Goal: Task Accomplishment & Management: Use online tool/utility

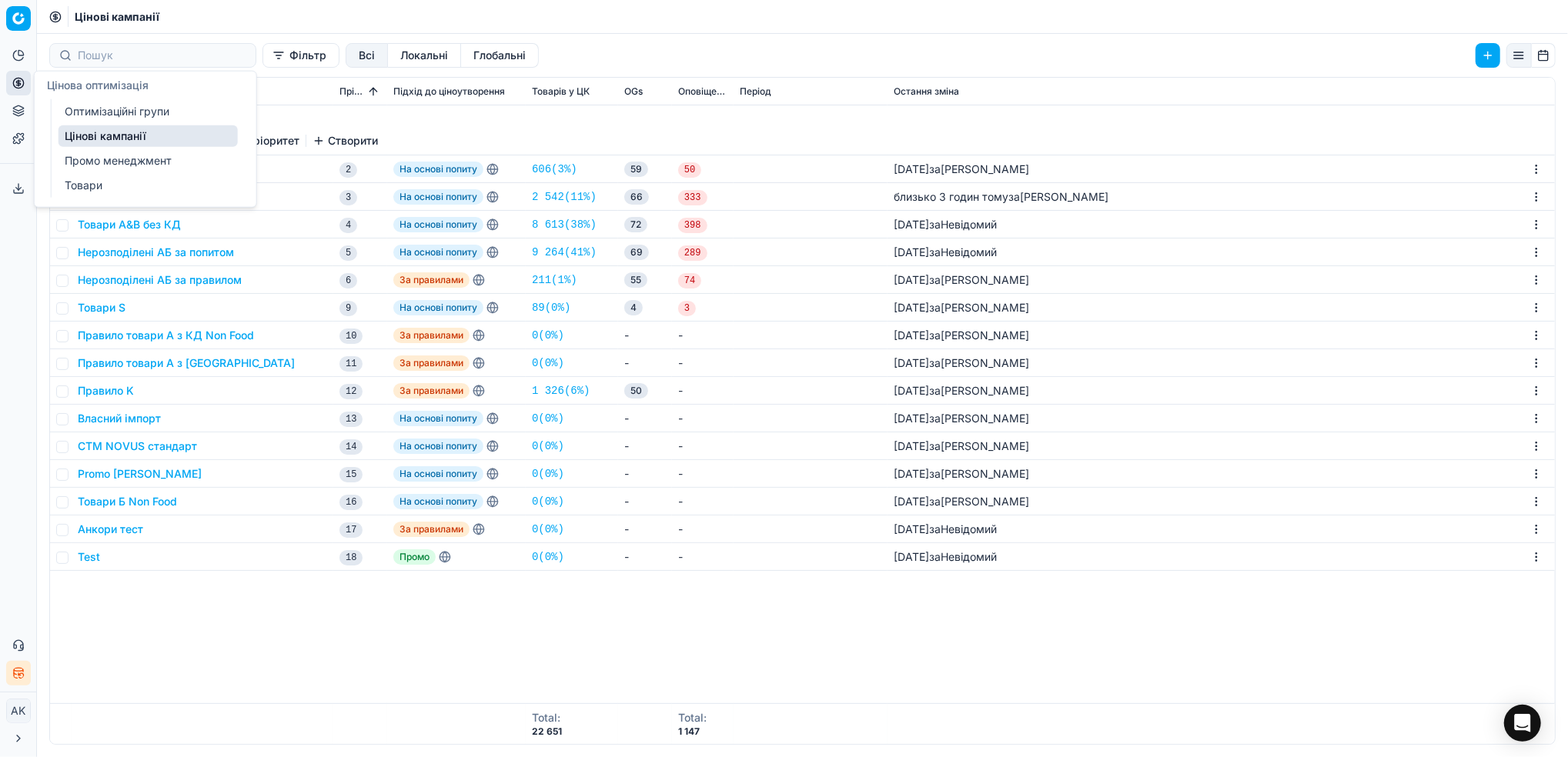
click at [79, 108] on link "Оптимізаційні групи" at bounding box center [148, 112] width 179 height 22
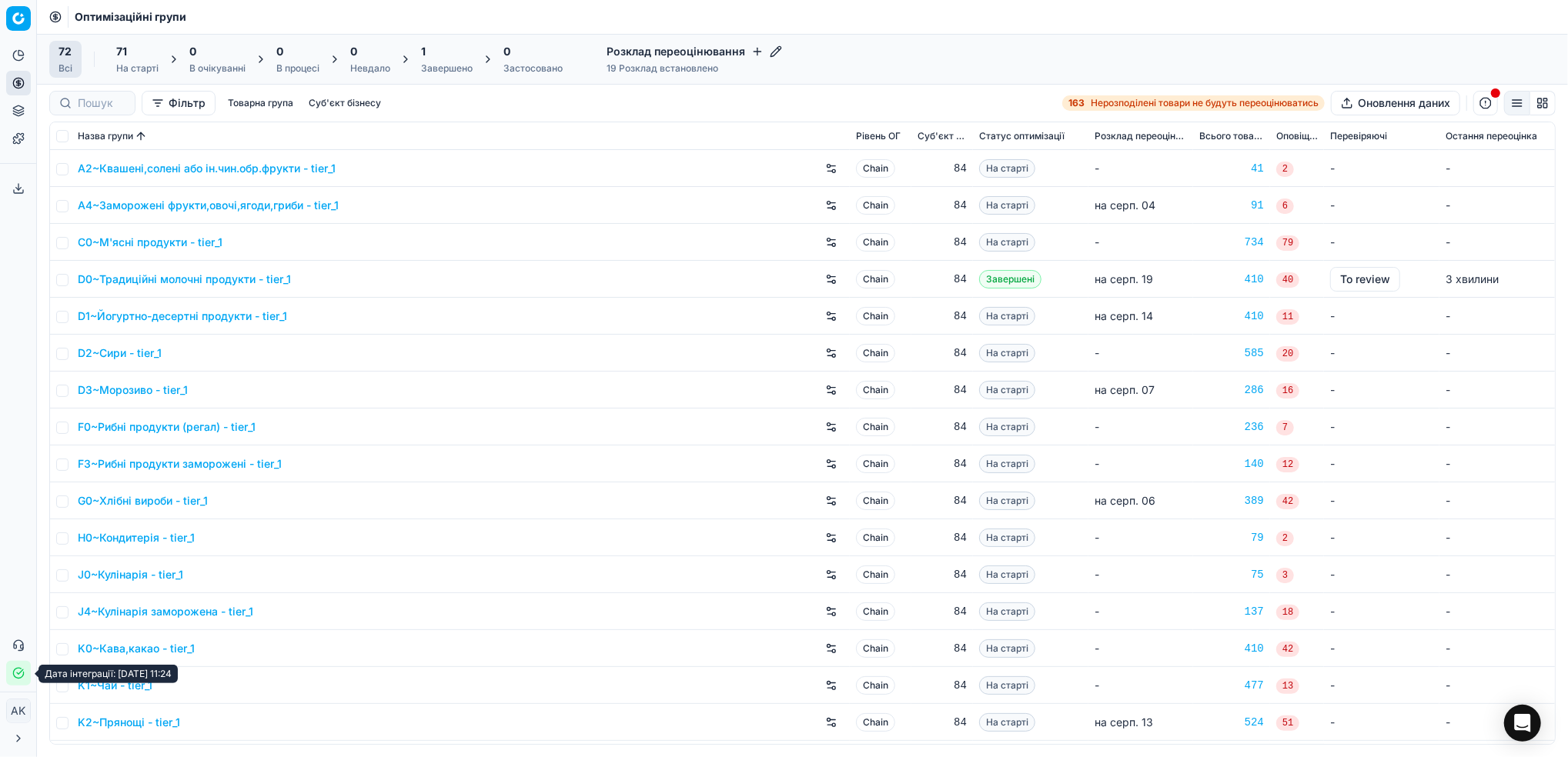
click at [23, 682] on button "Статус інтеграції" at bounding box center [19, 674] width 25 height 25
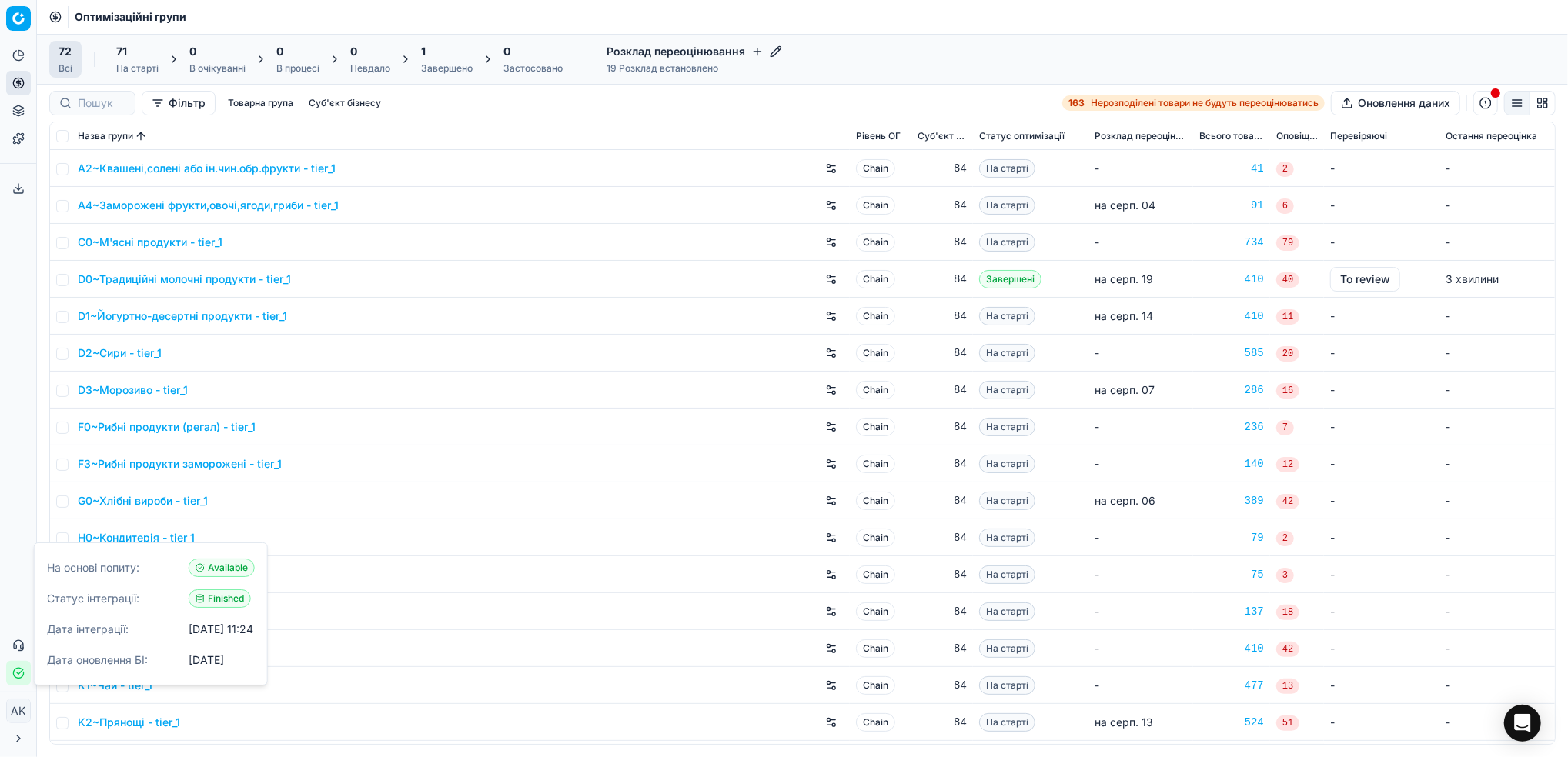
click at [451, 56] on div "1" at bounding box center [447, 51] width 51 height 15
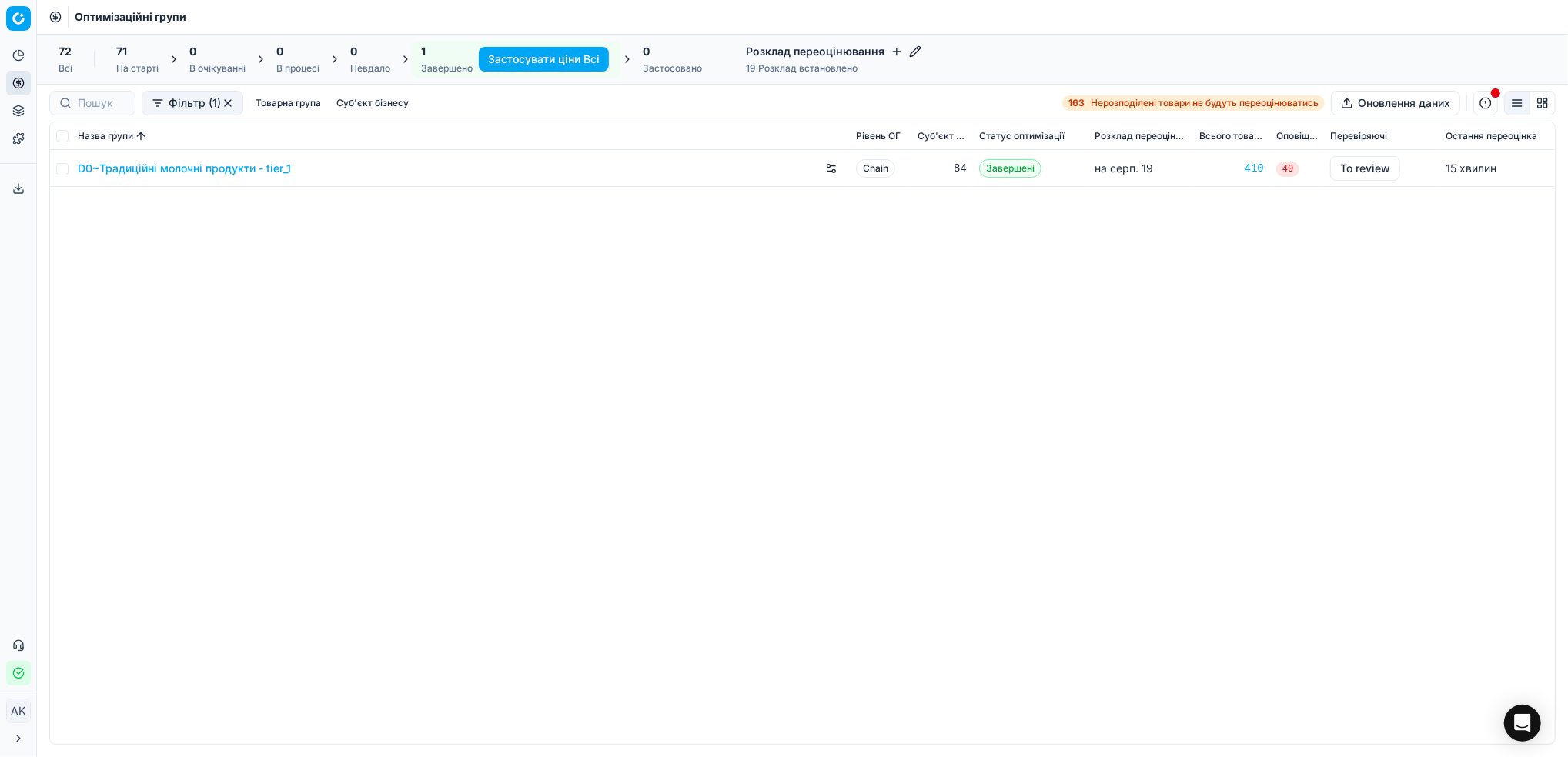
click at [70, 51] on span "72" at bounding box center [65, 51] width 13 height 15
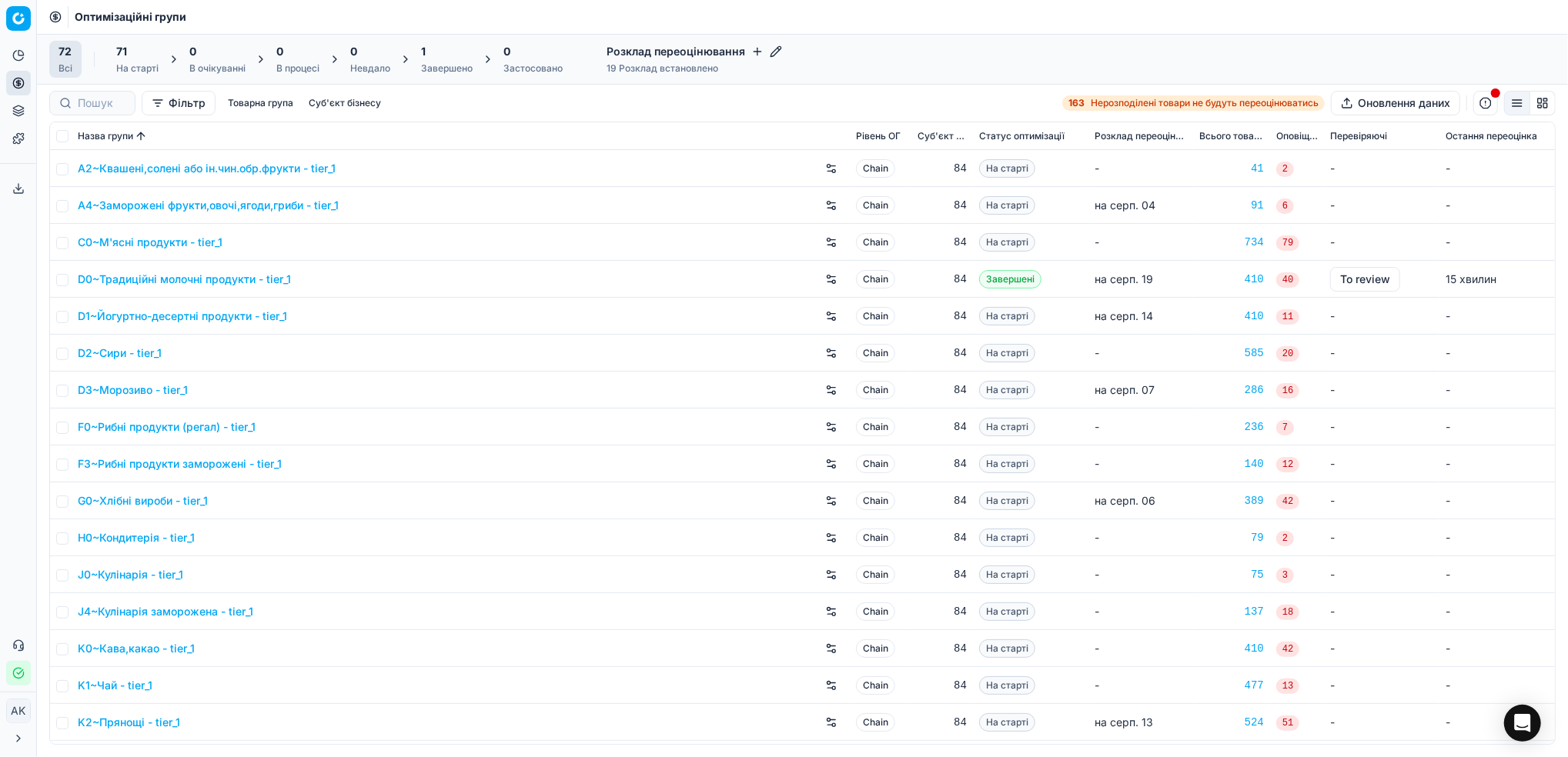
click at [460, 68] on div "Завершено" at bounding box center [447, 68] width 51 height 12
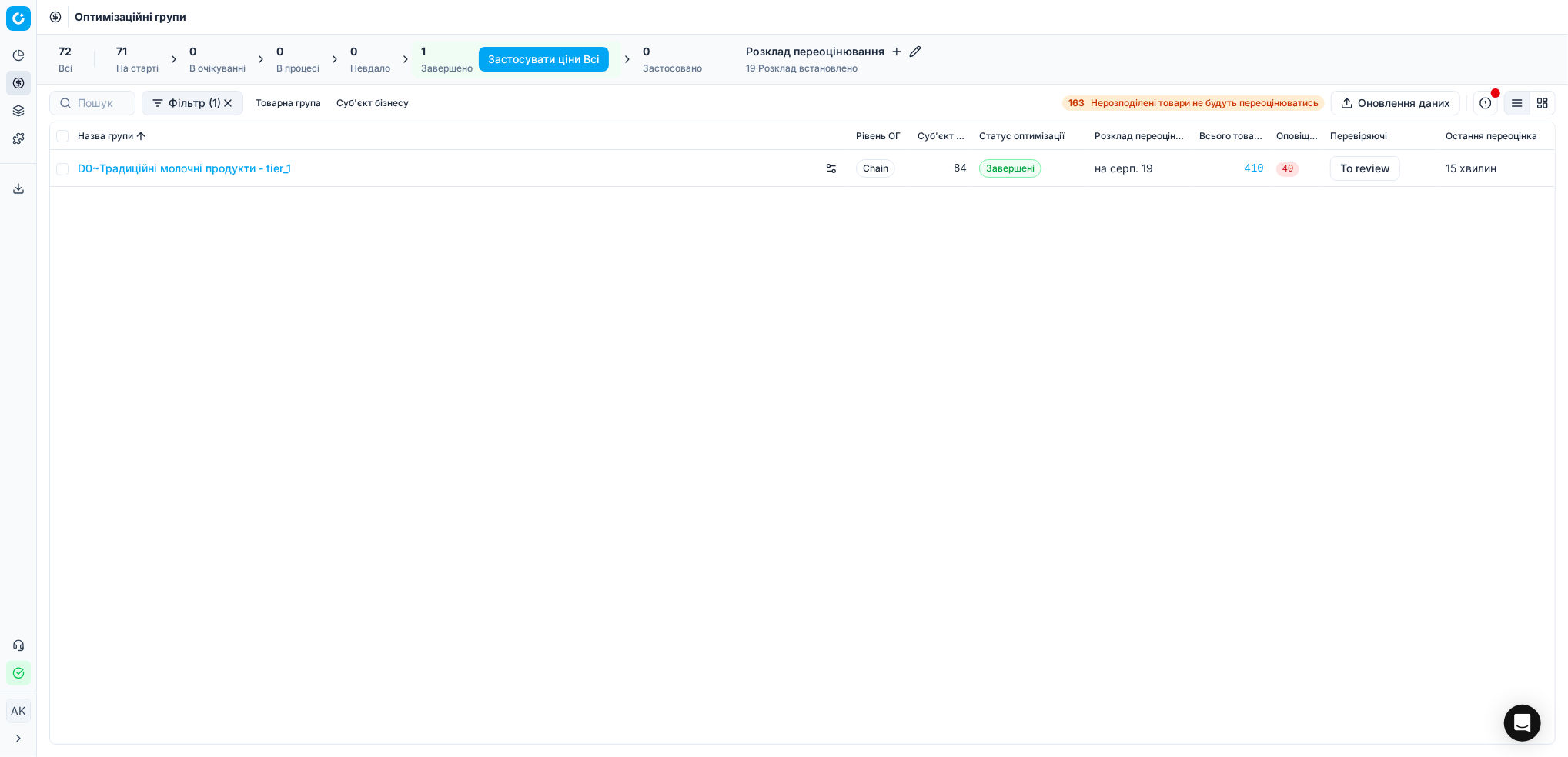
click at [200, 168] on link "D0~Традиційні молочні продукти - tier_1" at bounding box center [184, 168] width 213 height 15
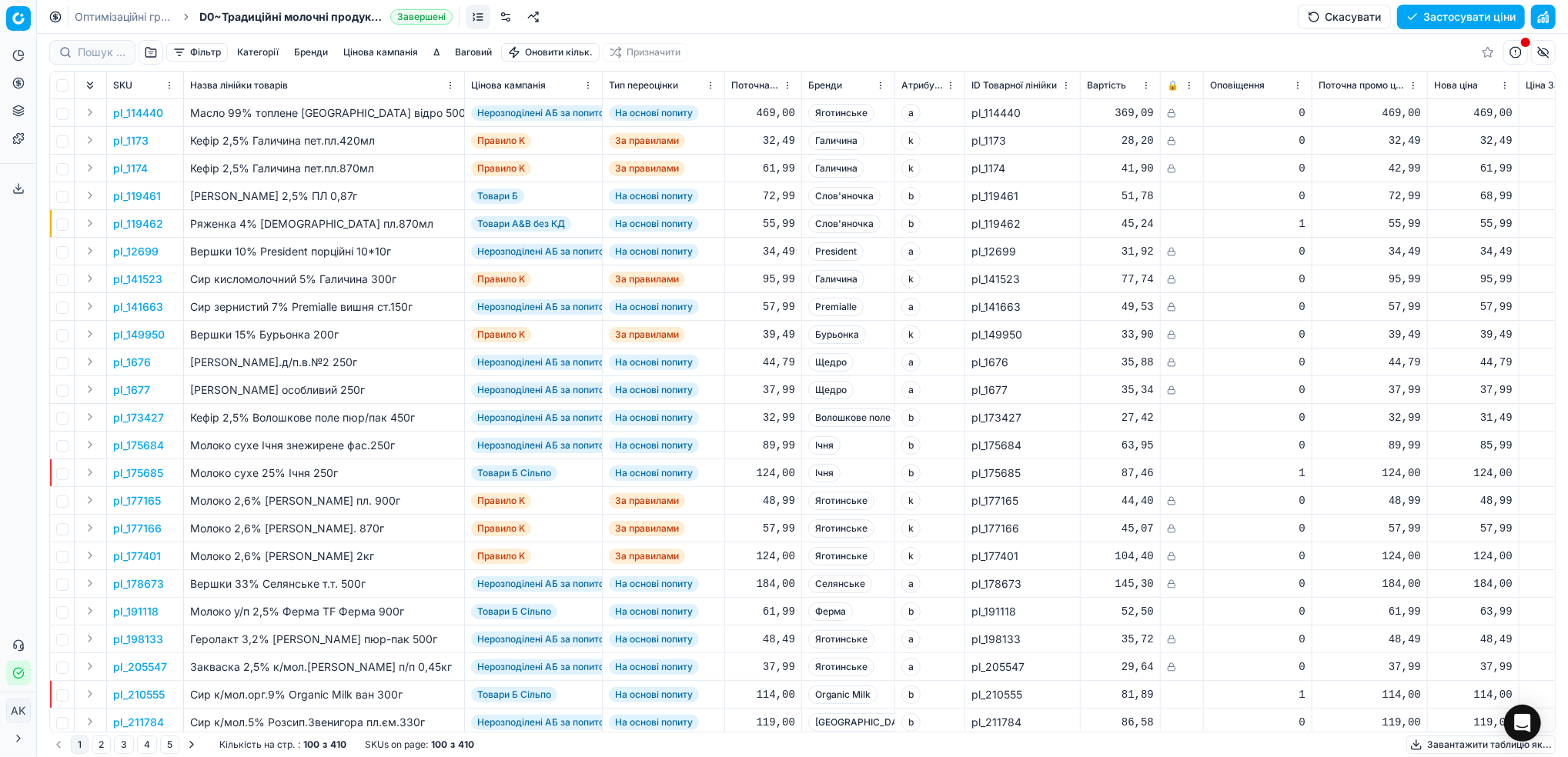
click at [374, 50] on button "Цінова кампанія" at bounding box center [380, 53] width 87 height 19
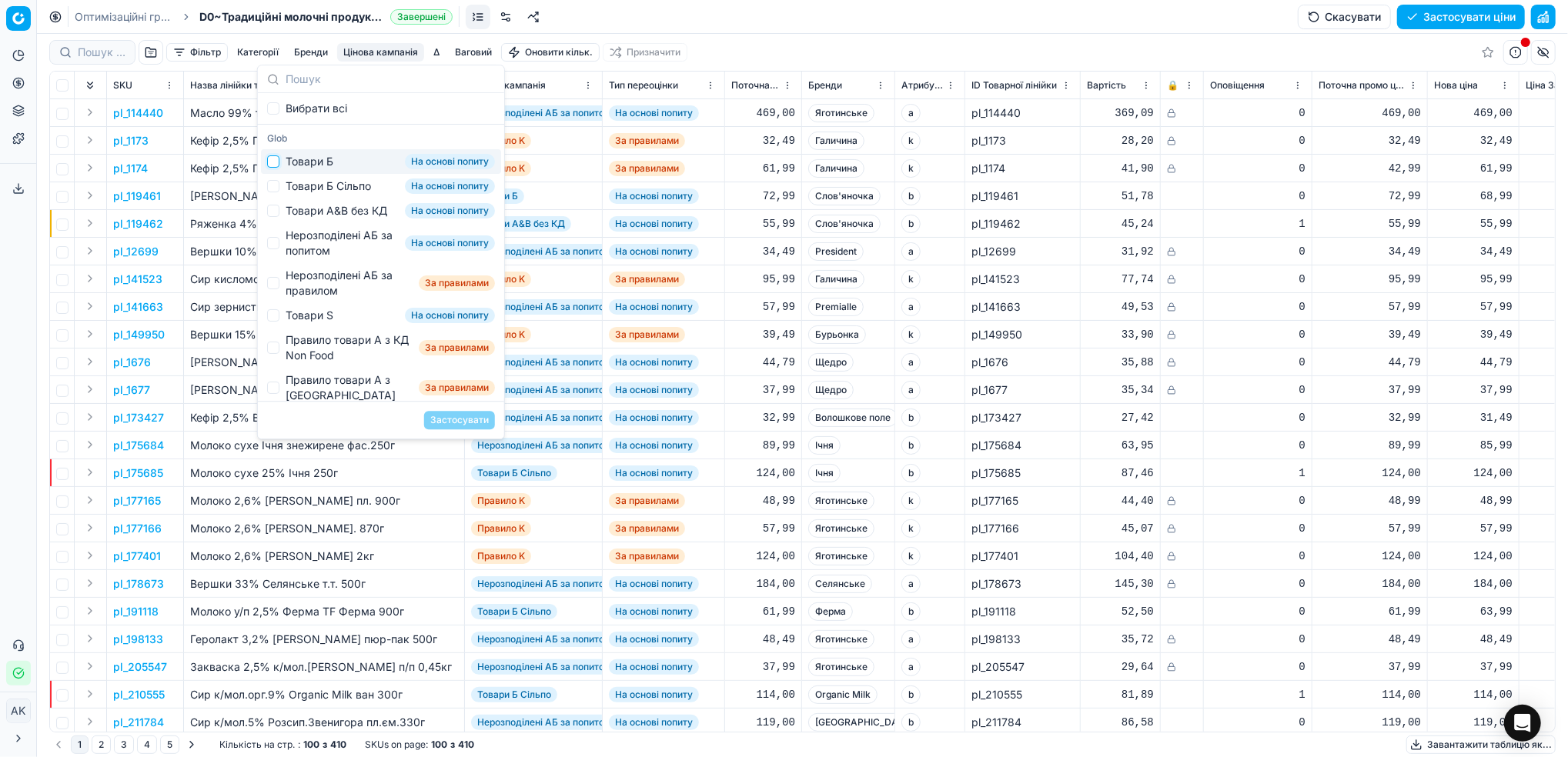
click at [276, 163] on input "Suggestions" at bounding box center [273, 161] width 12 height 12
checkbox input "true"
click at [461, 421] on button "Застосувати" at bounding box center [459, 420] width 71 height 19
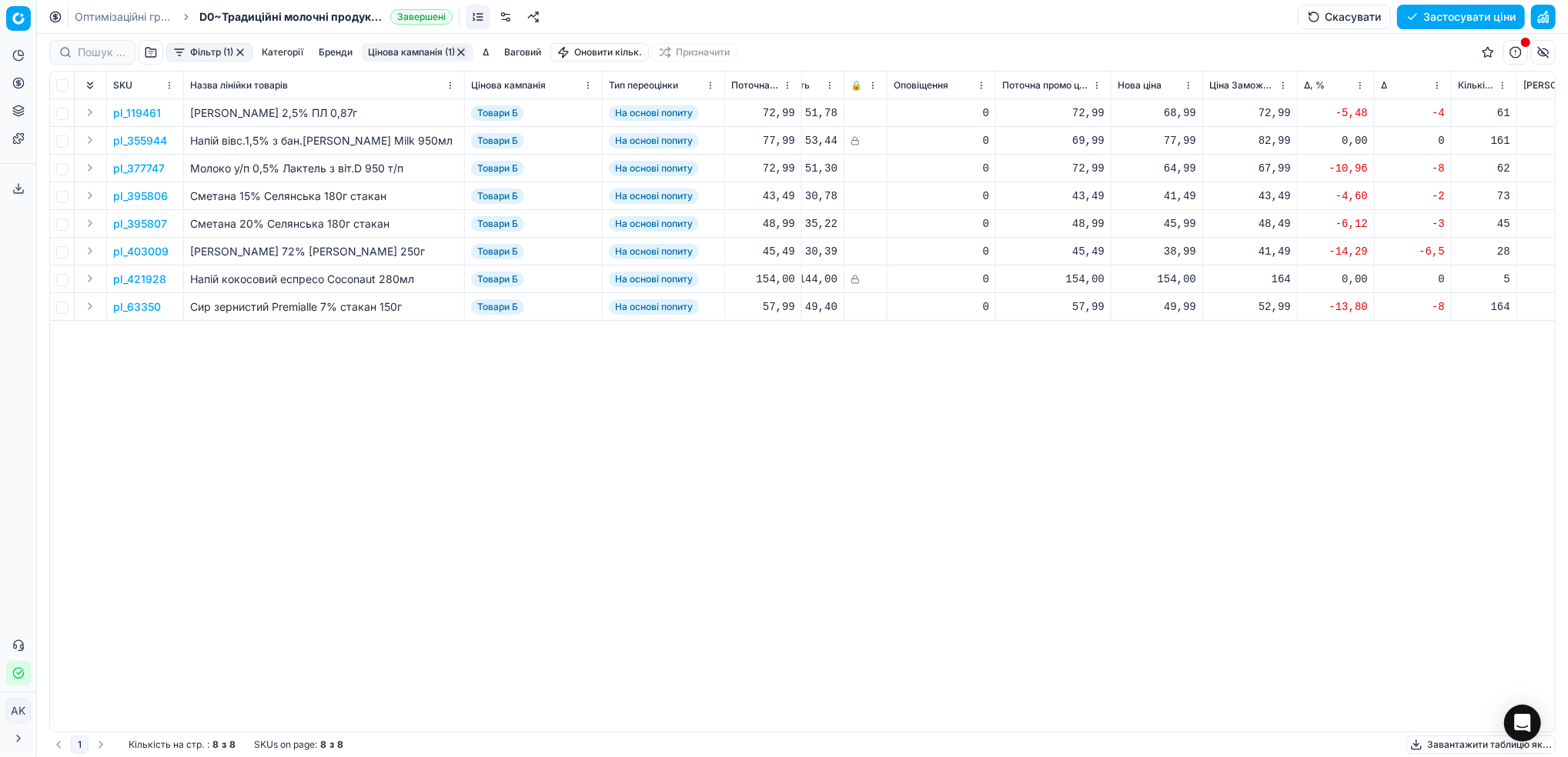
scroll to position [0, 310]
click at [461, 60] on button "Цінова кампанія (1)" at bounding box center [417, 53] width 112 height 19
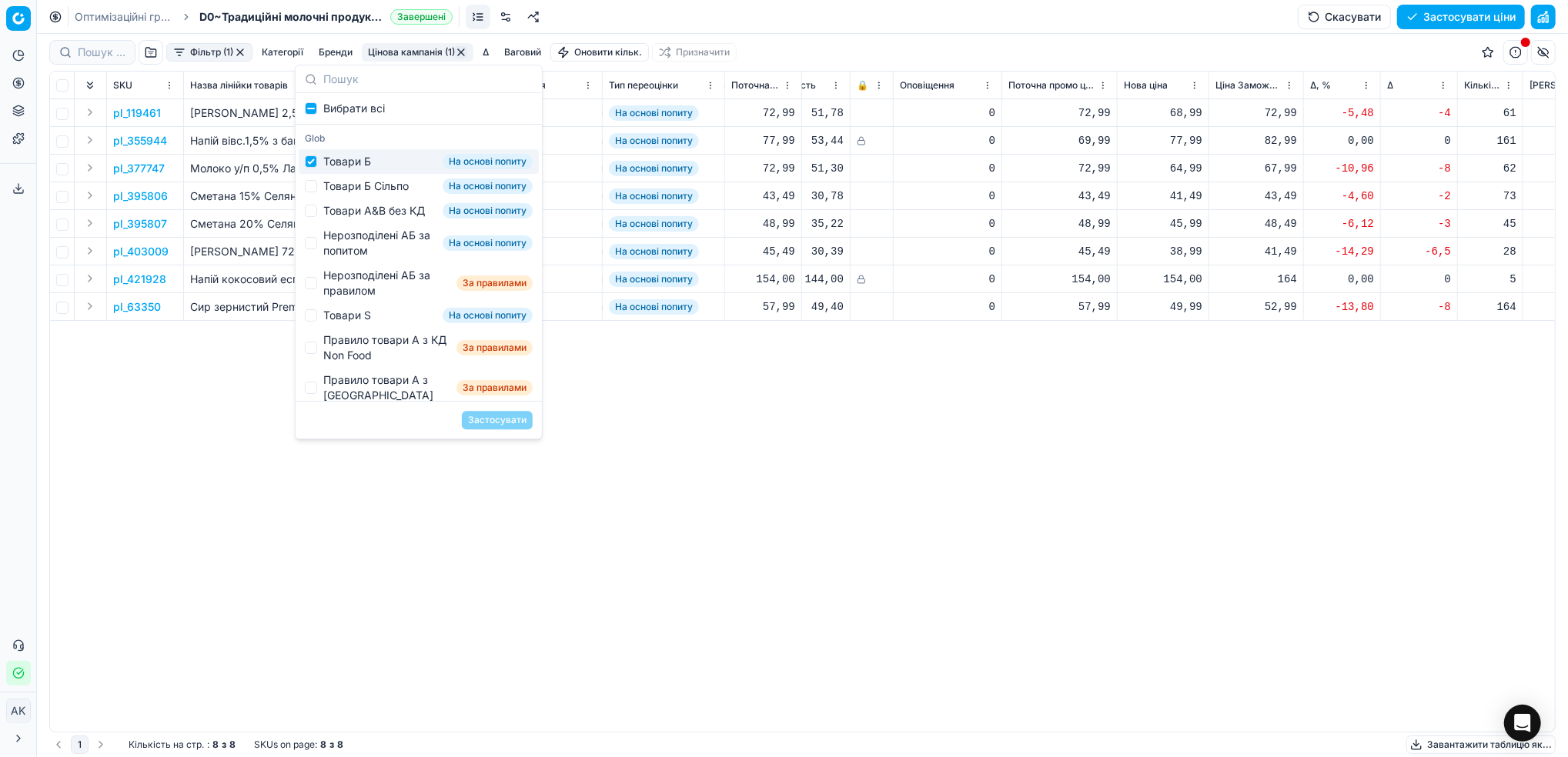
click at [115, 489] on div "pl_119461 Кефір Словяночка 2,5% ПЛ 0,87г Товари Б На основі попиту 72,99 Слов'я…" at bounding box center [492, 415] width 1505 height 633
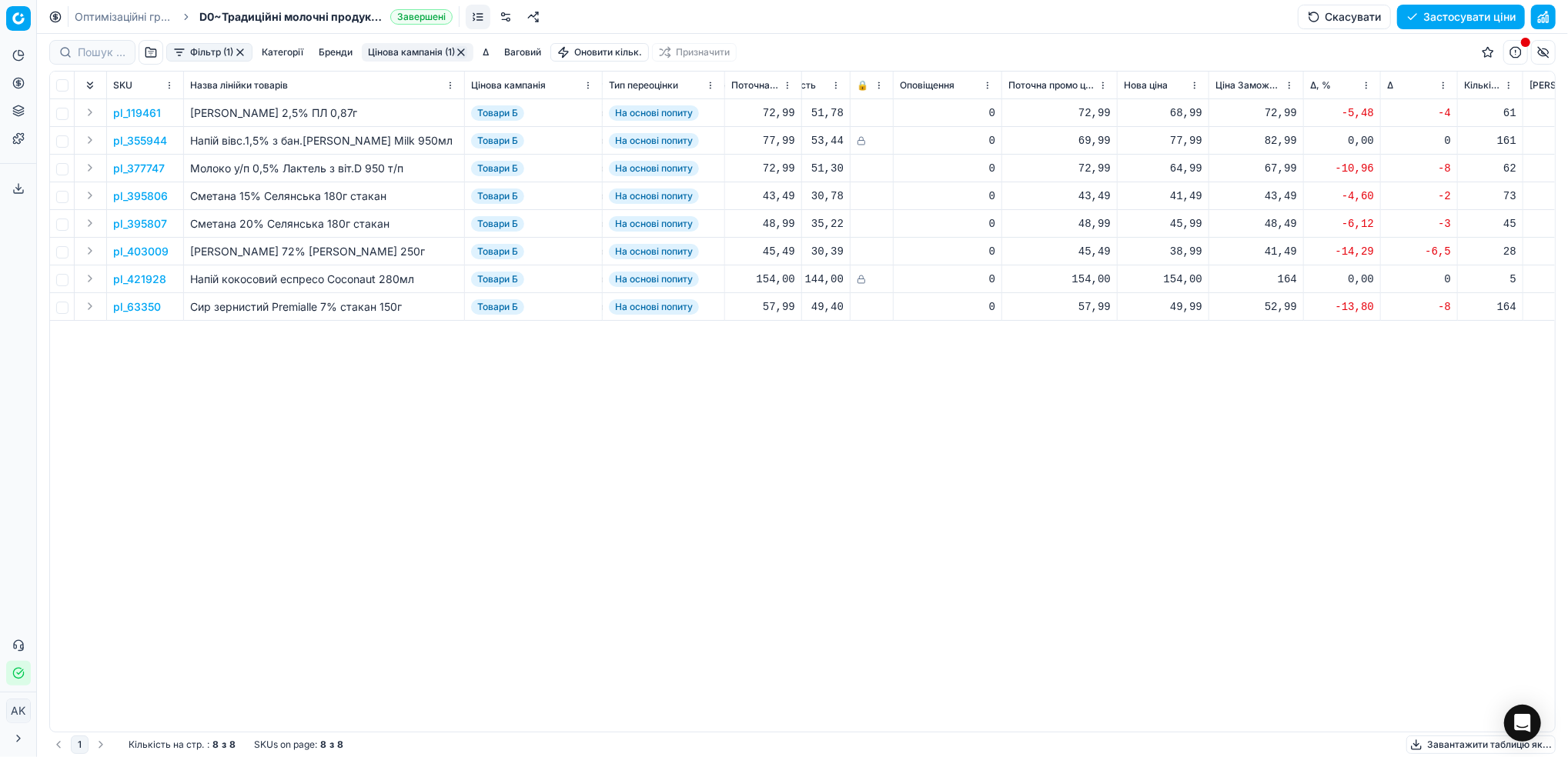
click at [248, 52] on button "Фільтр (1)" at bounding box center [209, 53] width 86 height 19
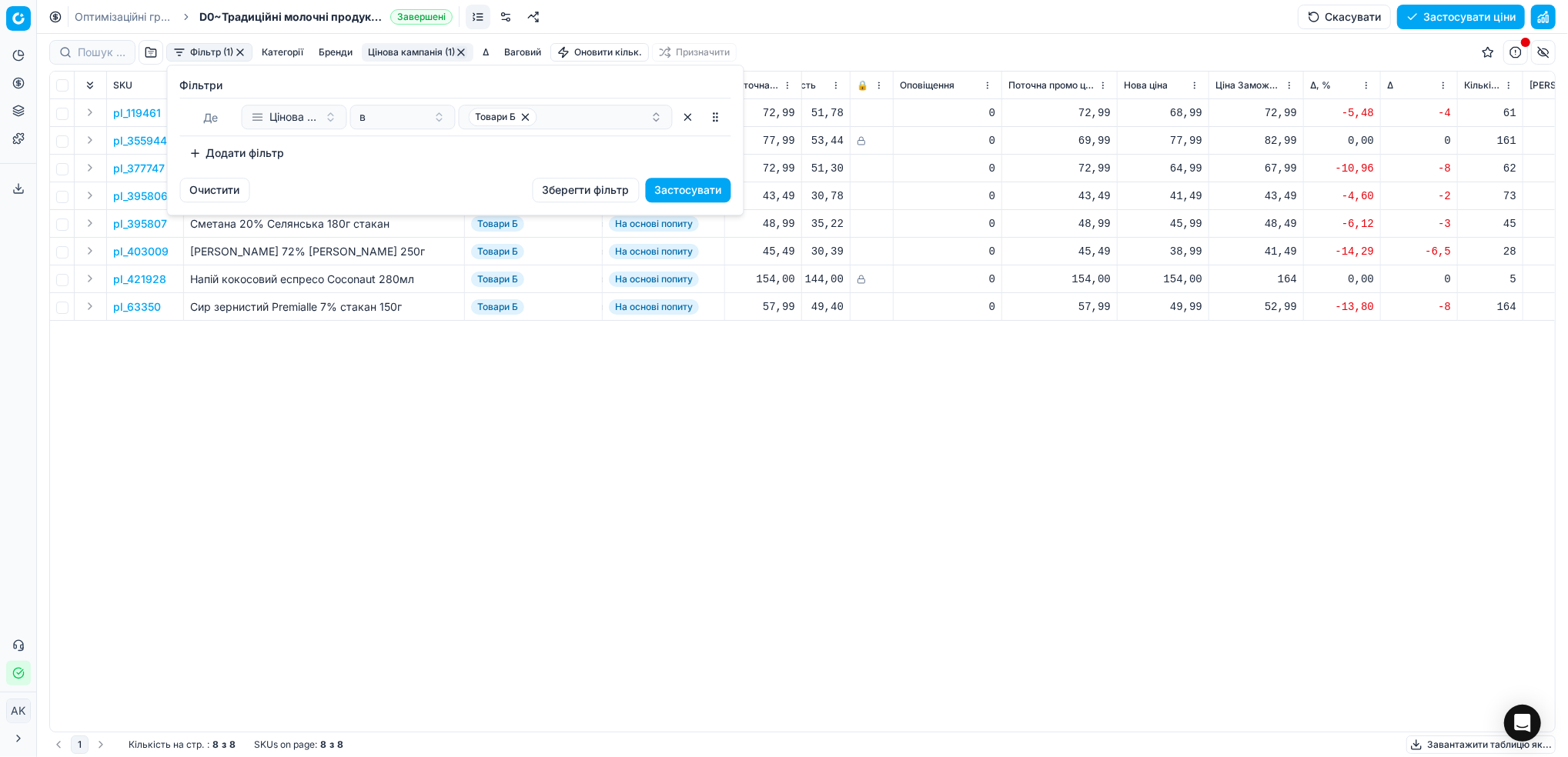
click at [196, 472] on html "Pricing platform Аналітика Цінова оптимізація Асортимент продукції Шаблони Серв…" at bounding box center [784, 378] width 1568 height 757
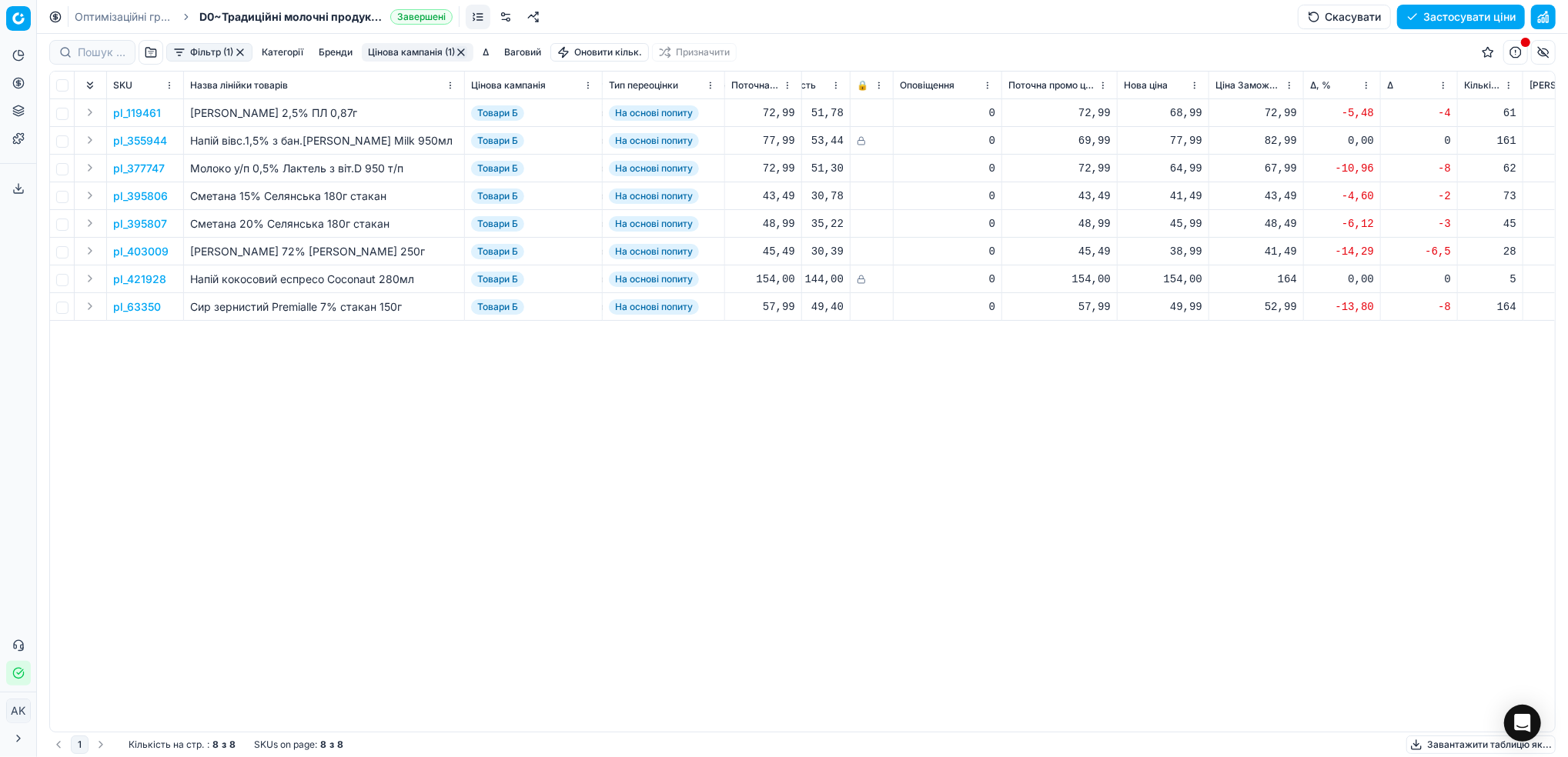
click at [241, 52] on button "button" at bounding box center [239, 52] width 12 height 12
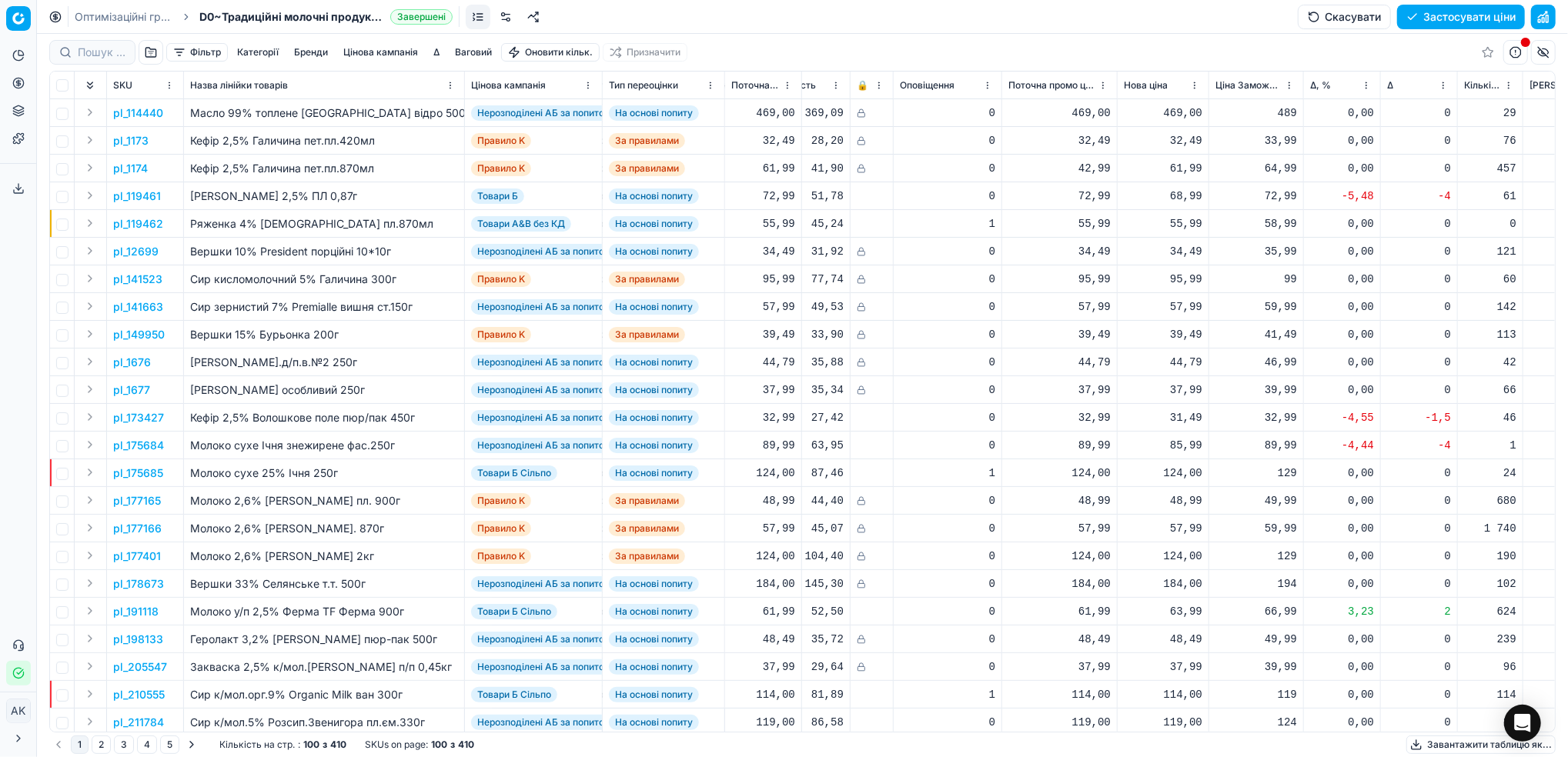
click at [375, 51] on button "Цінова кампанія" at bounding box center [380, 53] width 87 height 19
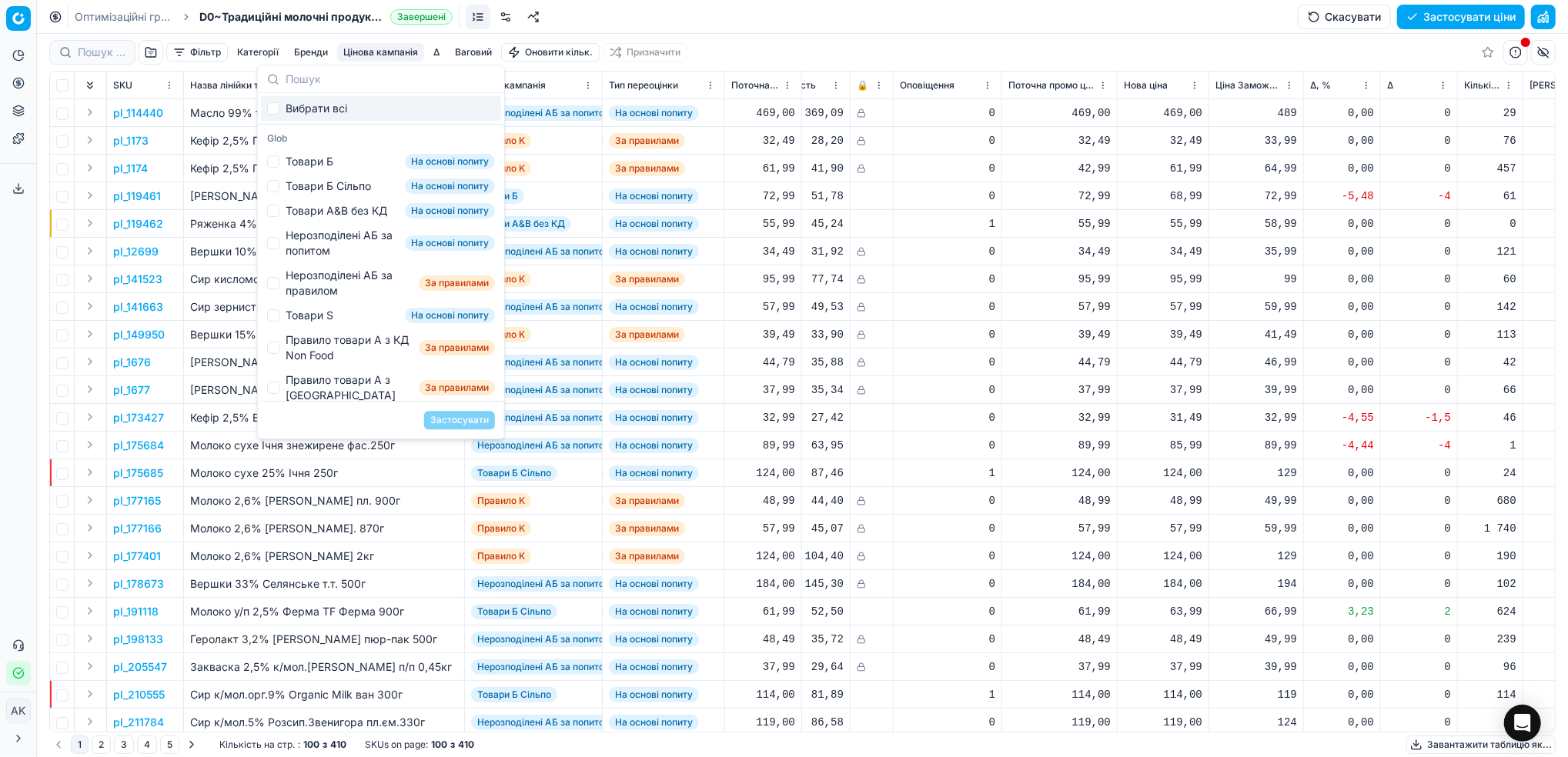
click at [844, 44] on div "Фільтр Категорії Бренди Цінова кампанія Δ Ваговий Оновити кільк. Призначити" at bounding box center [802, 52] width 1506 height 37
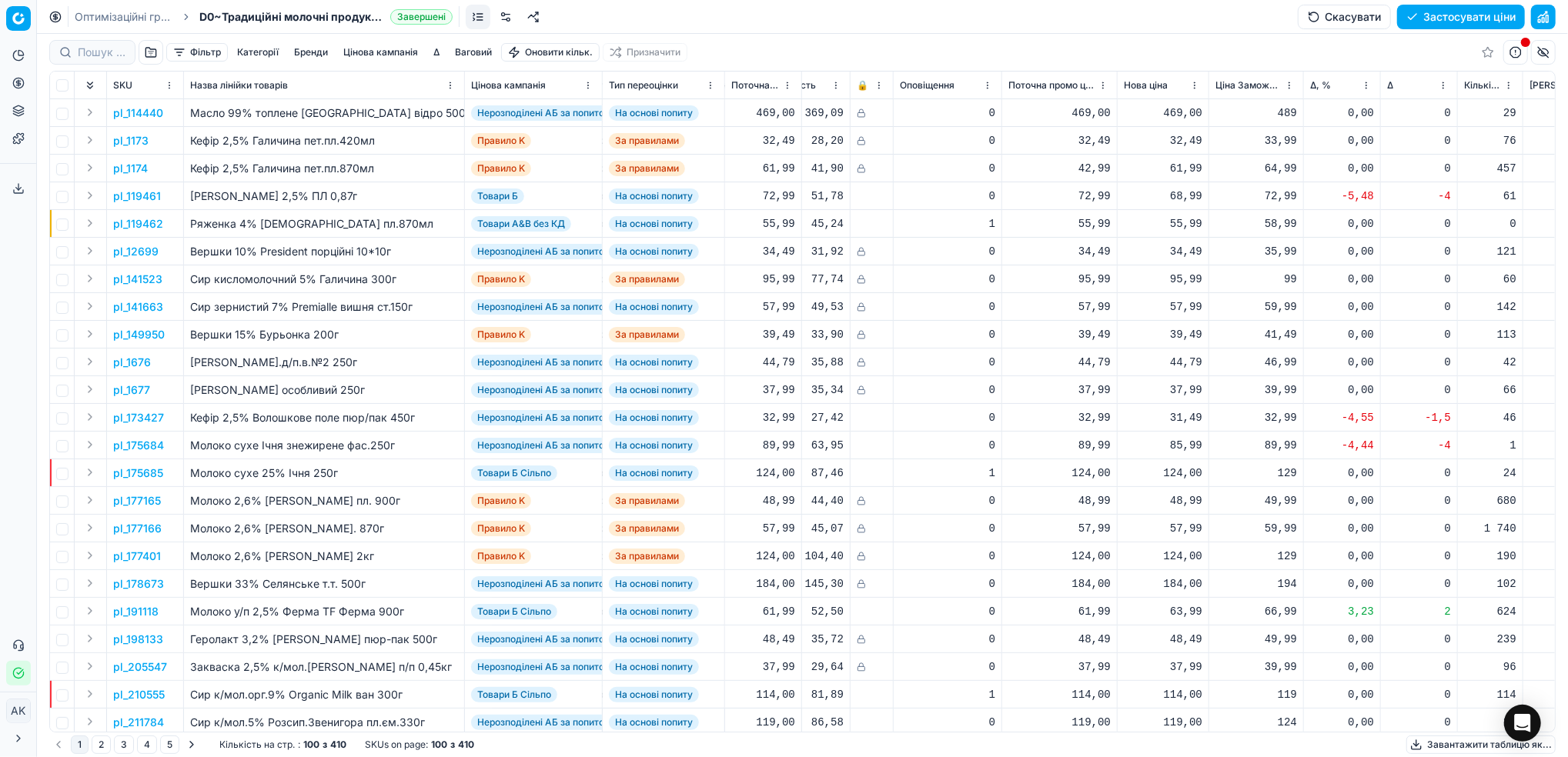
click at [351, 51] on button "Цінова кампанія" at bounding box center [380, 53] width 87 height 19
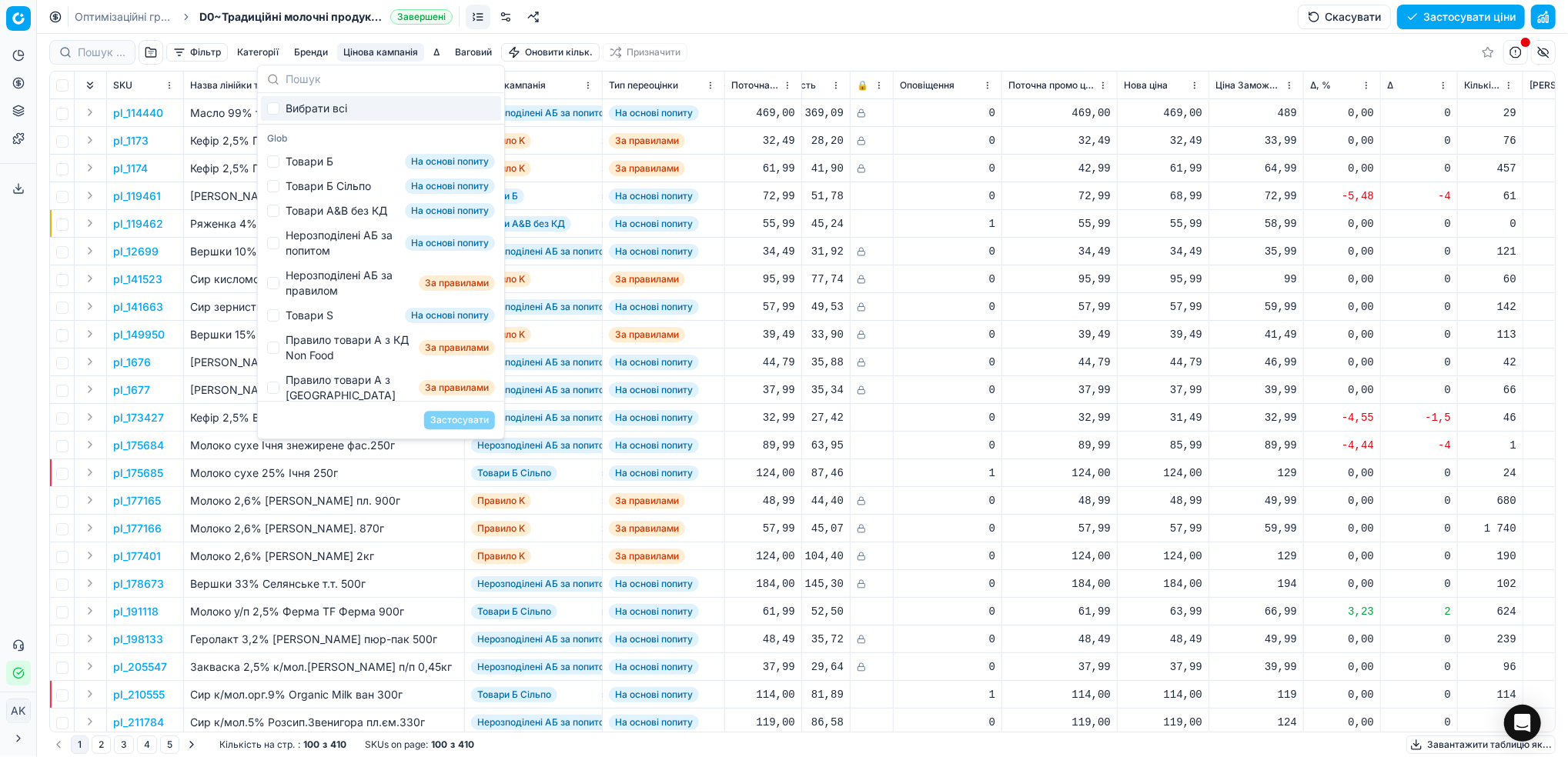
click at [728, 39] on div "Фільтр Категорії Бренди Цінова кампанія Δ Ваговий Оновити кільк. Призначити" at bounding box center [802, 52] width 1506 height 37
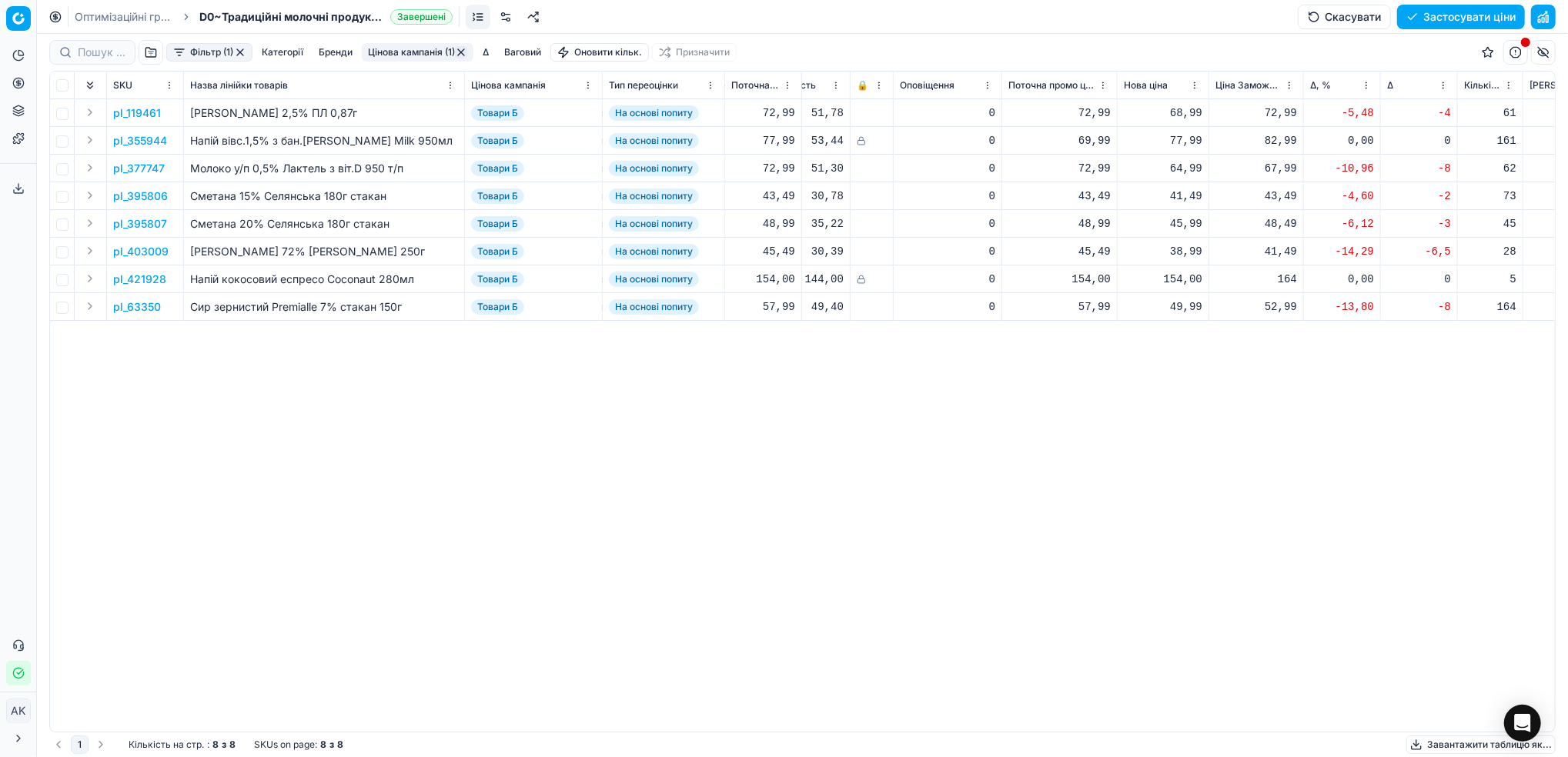
click at [134, 19] on link "Оптимізаційні групи" at bounding box center [124, 17] width 98 height 15
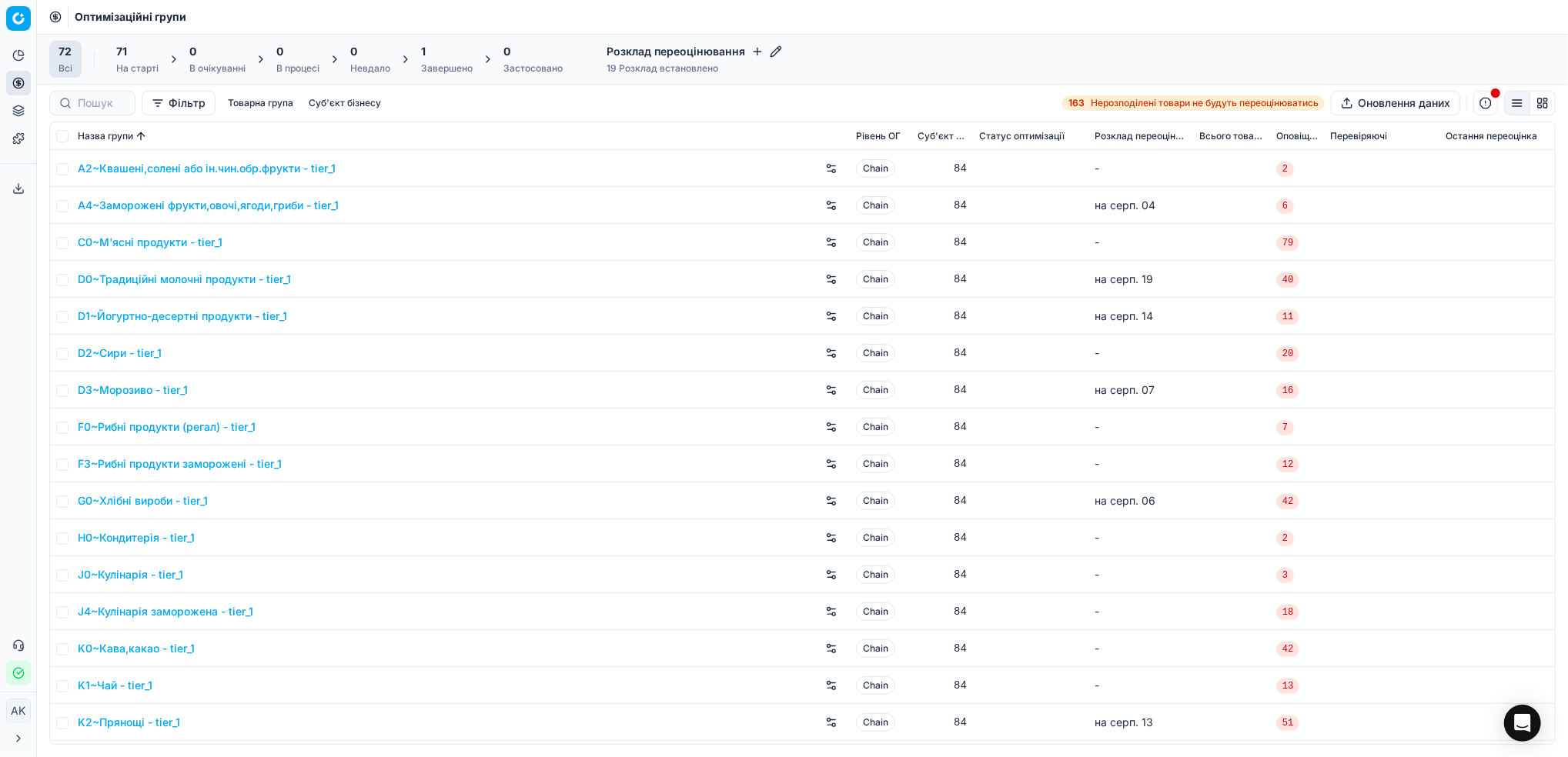
click at [130, 20] on span "Оптимізаційні групи" at bounding box center [131, 17] width 112 height 15
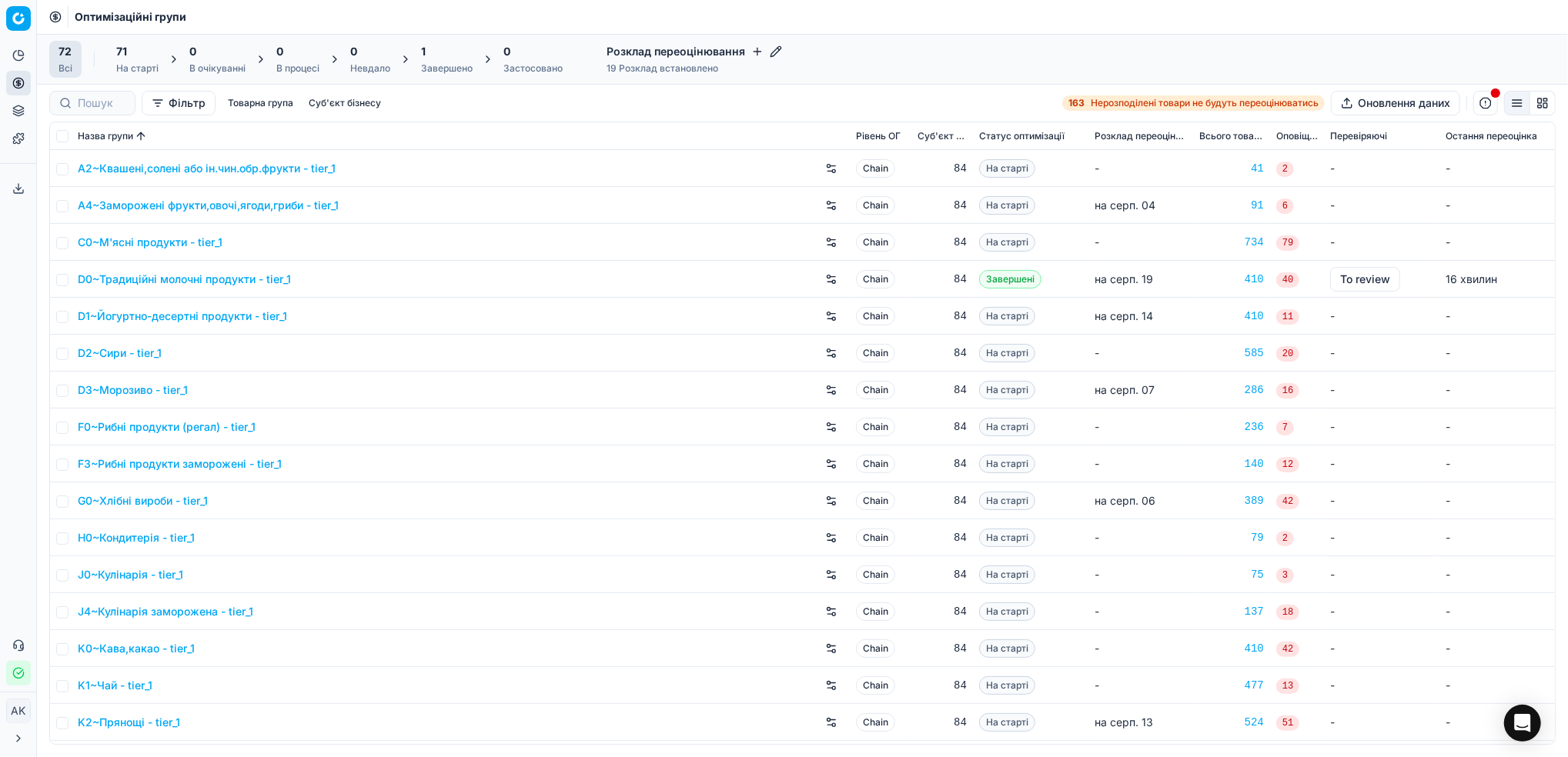
click at [444, 60] on div "1 Завершено" at bounding box center [447, 59] width 51 height 31
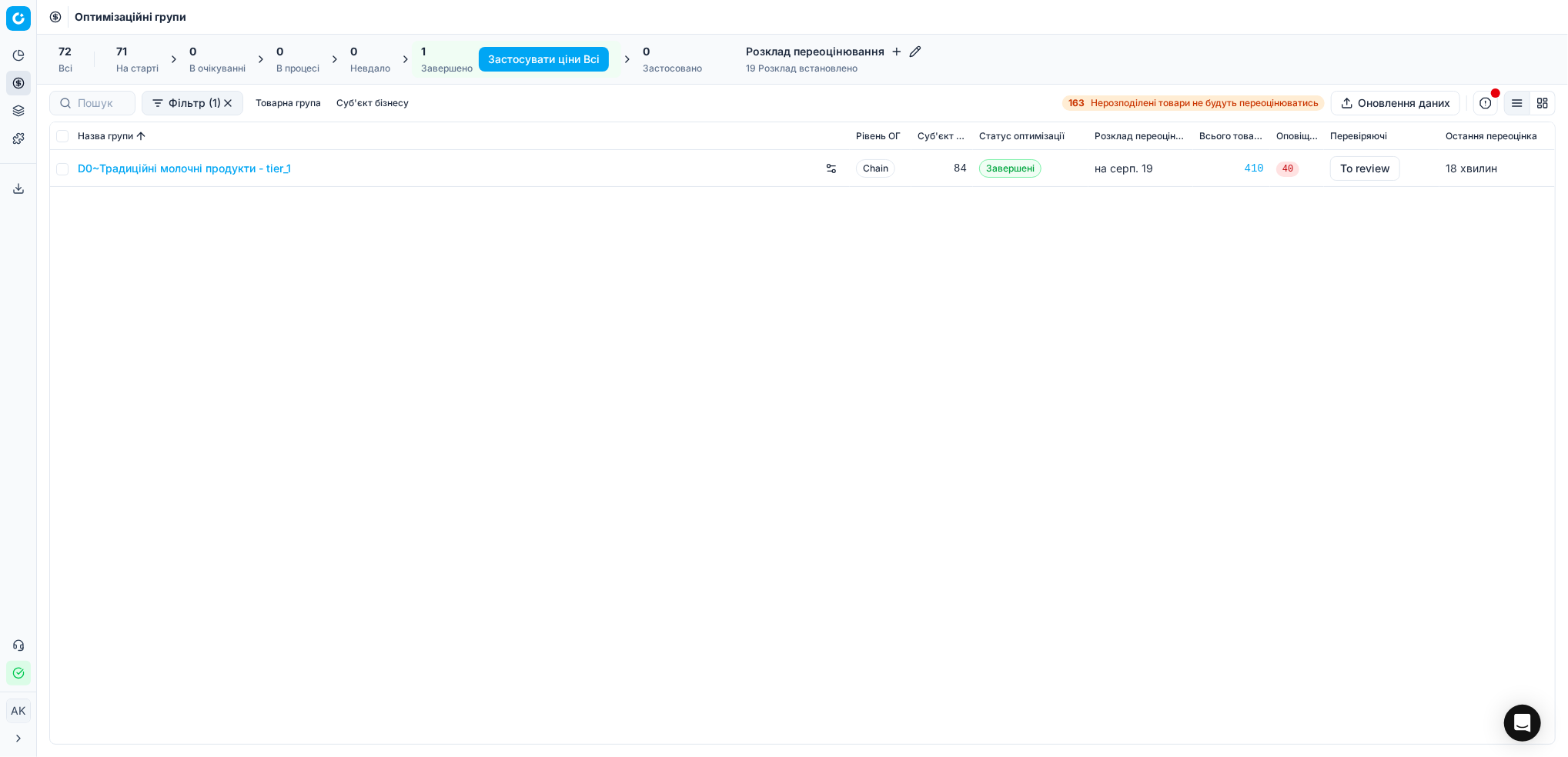
click at [171, 169] on link "D0~Традиційні молочні продукти - tier_1" at bounding box center [184, 168] width 213 height 15
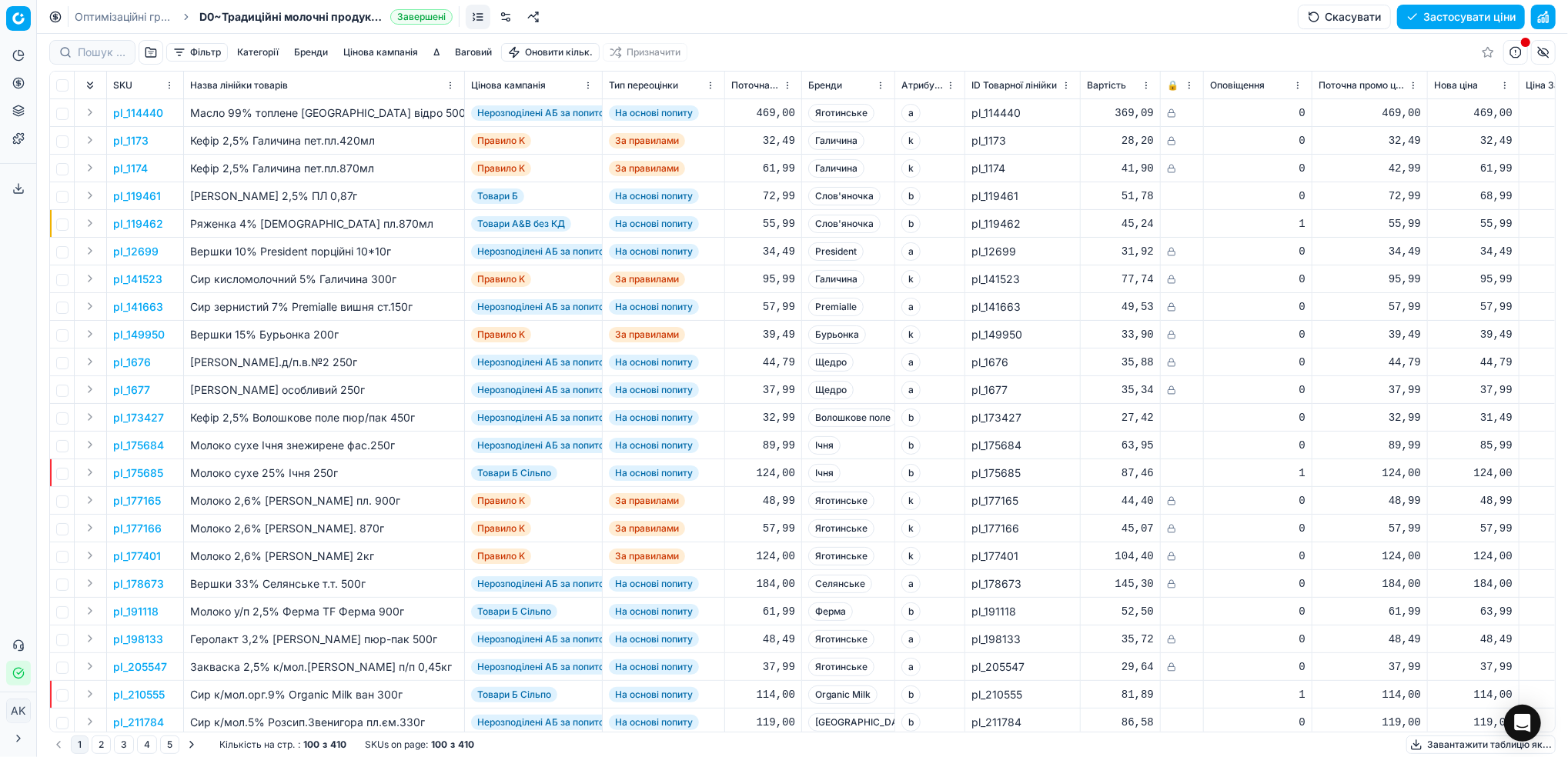
click at [373, 51] on button "Цінова кампанія" at bounding box center [380, 53] width 87 height 19
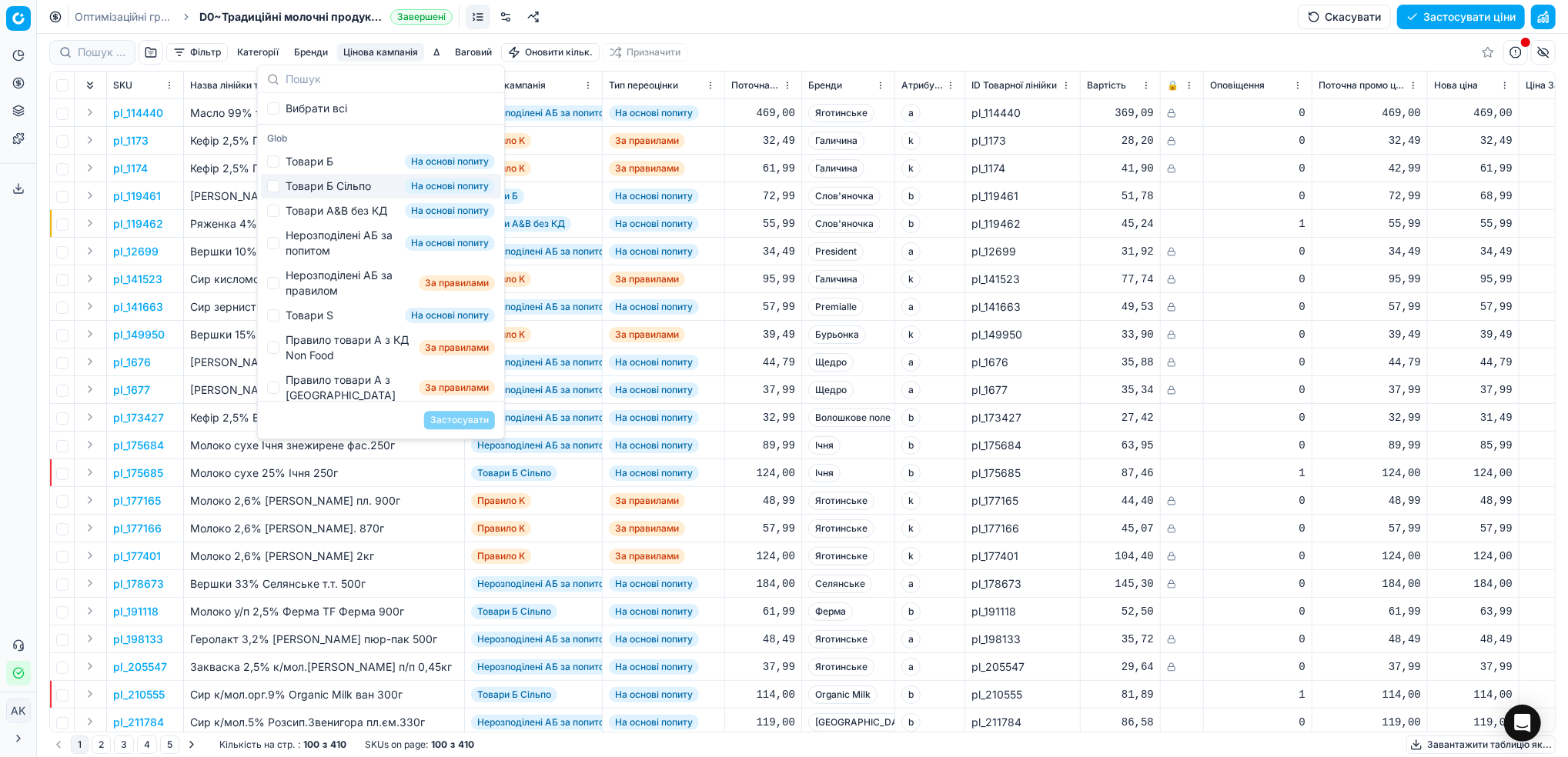
click at [299, 186] on div "Товари Б Сільпо" at bounding box center [328, 186] width 85 height 15
checkbox input "true"
click at [449, 420] on button "Застосувати" at bounding box center [459, 420] width 71 height 19
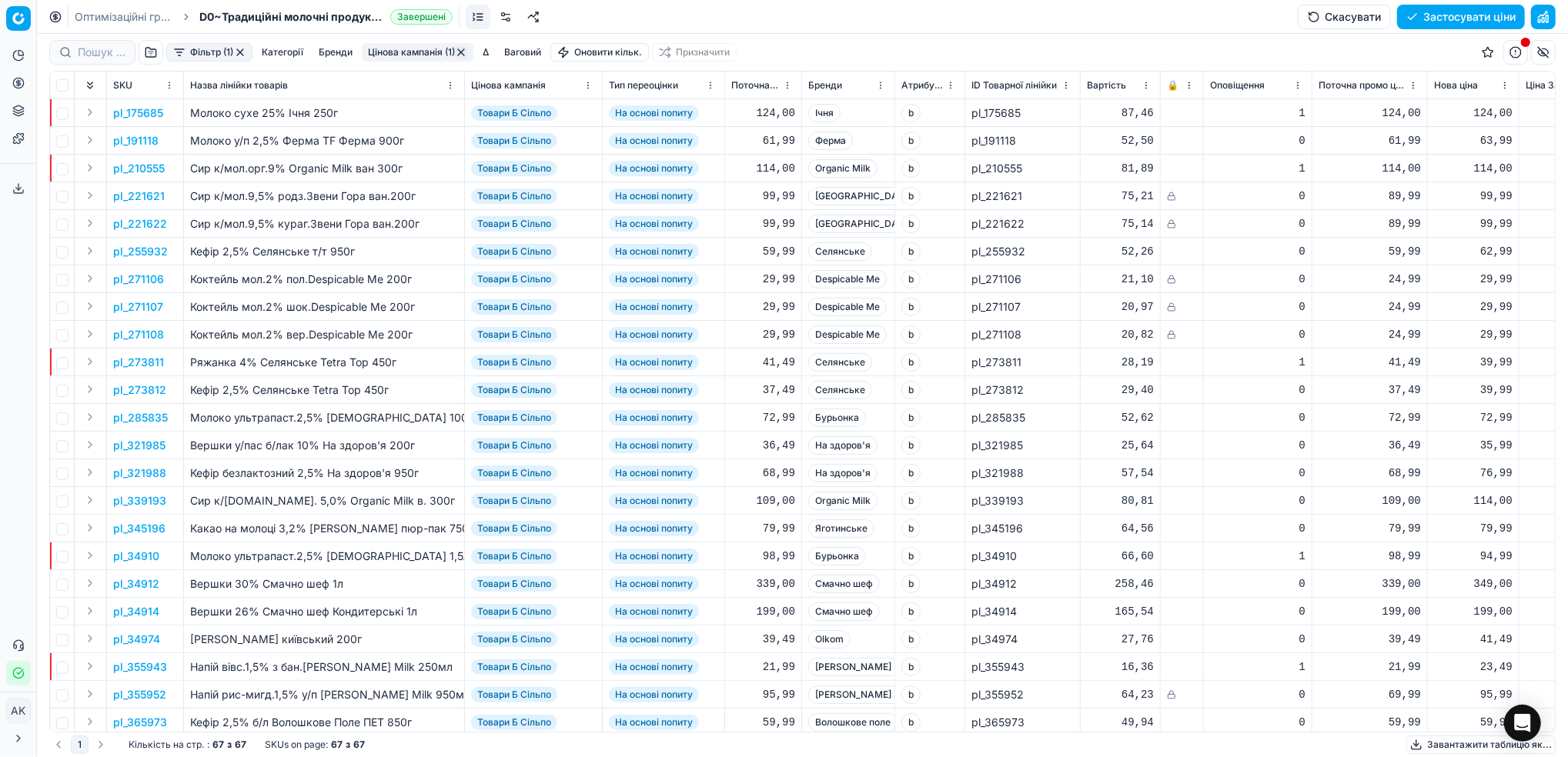
click at [185, 45] on button "Фільтр (1)" at bounding box center [209, 53] width 86 height 19
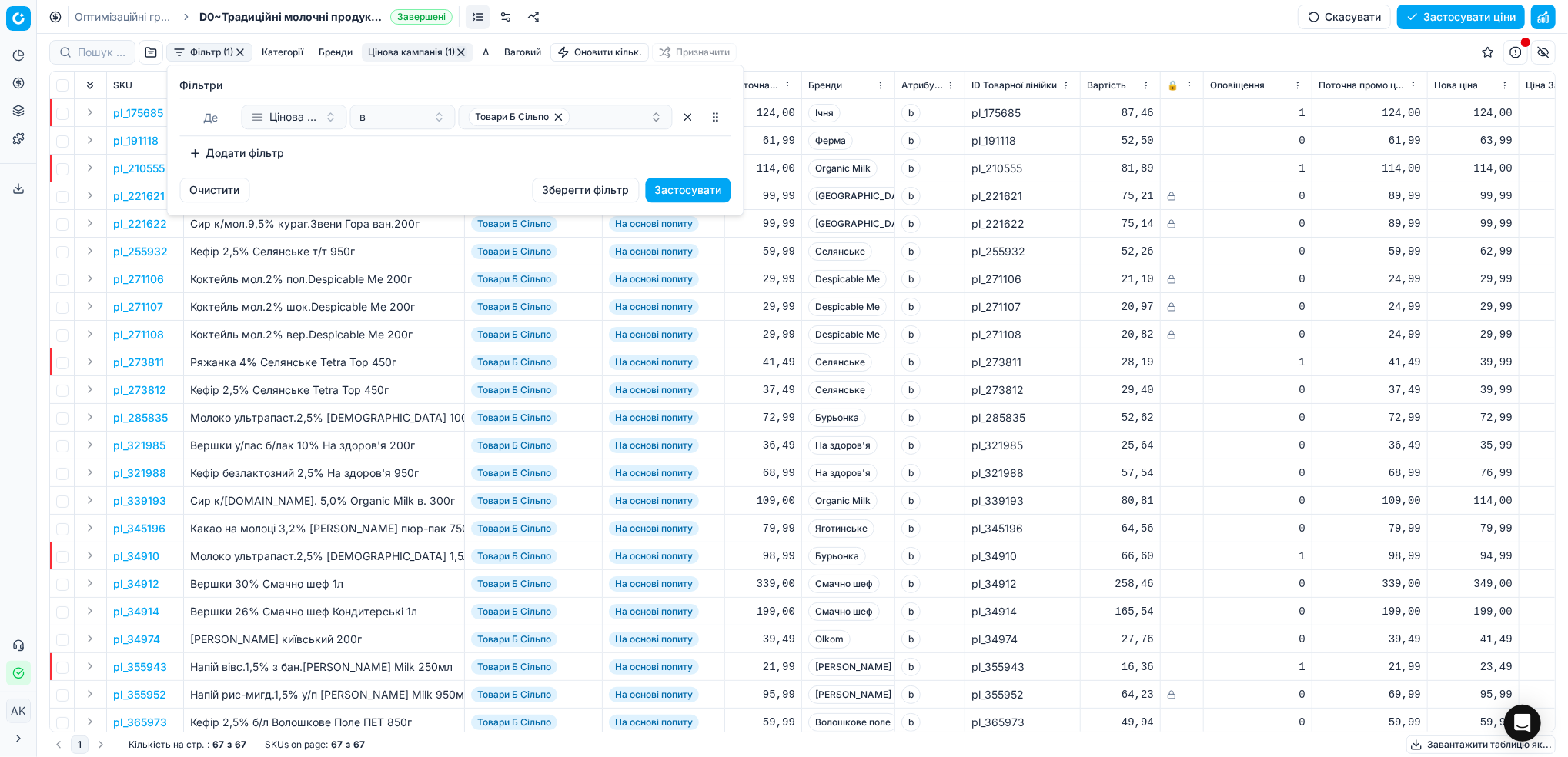
click at [262, 149] on button "Додати фільтр" at bounding box center [237, 153] width 114 height 25
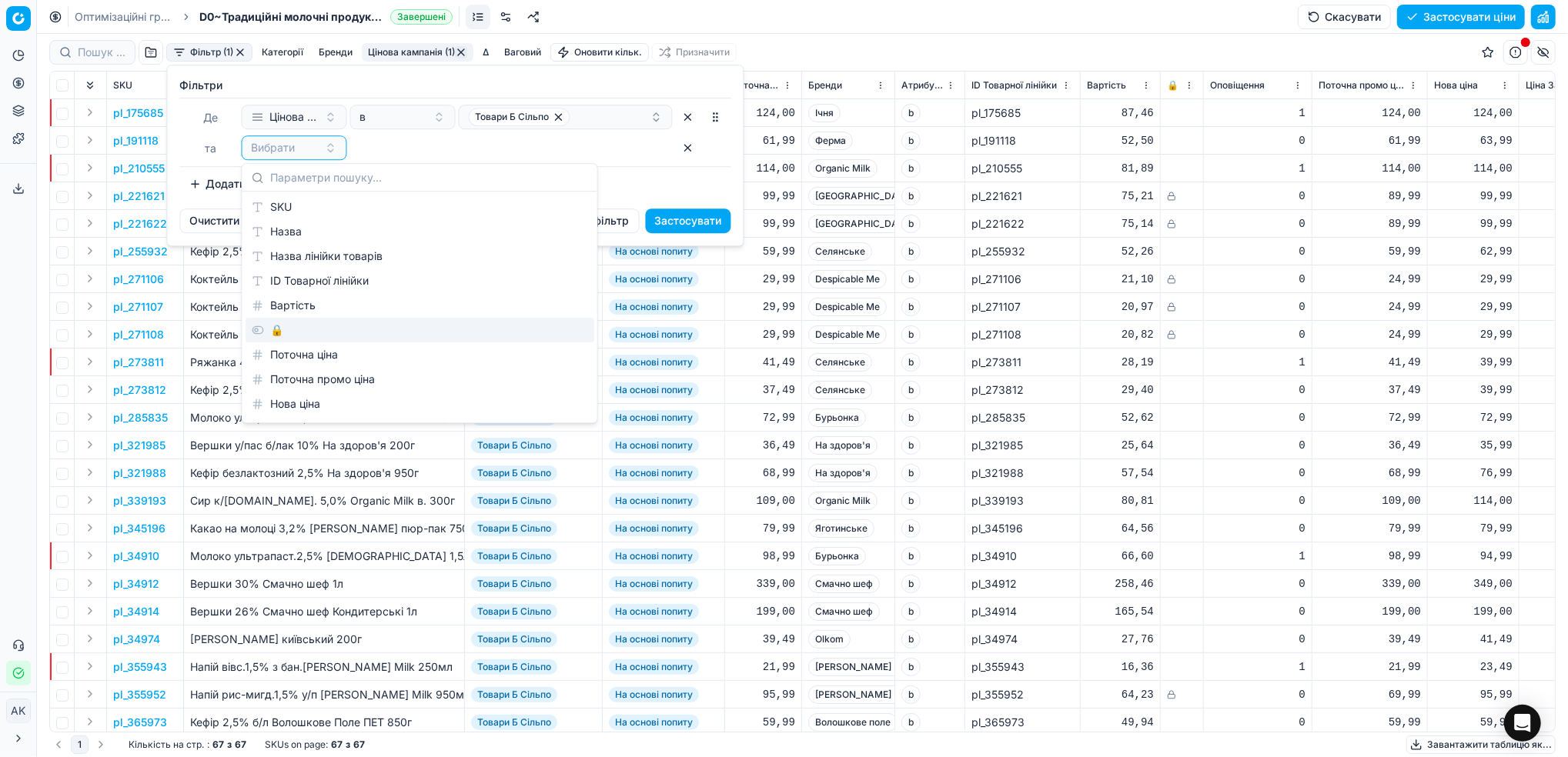
click at [296, 327] on div "🔒" at bounding box center [419, 330] width 348 height 25
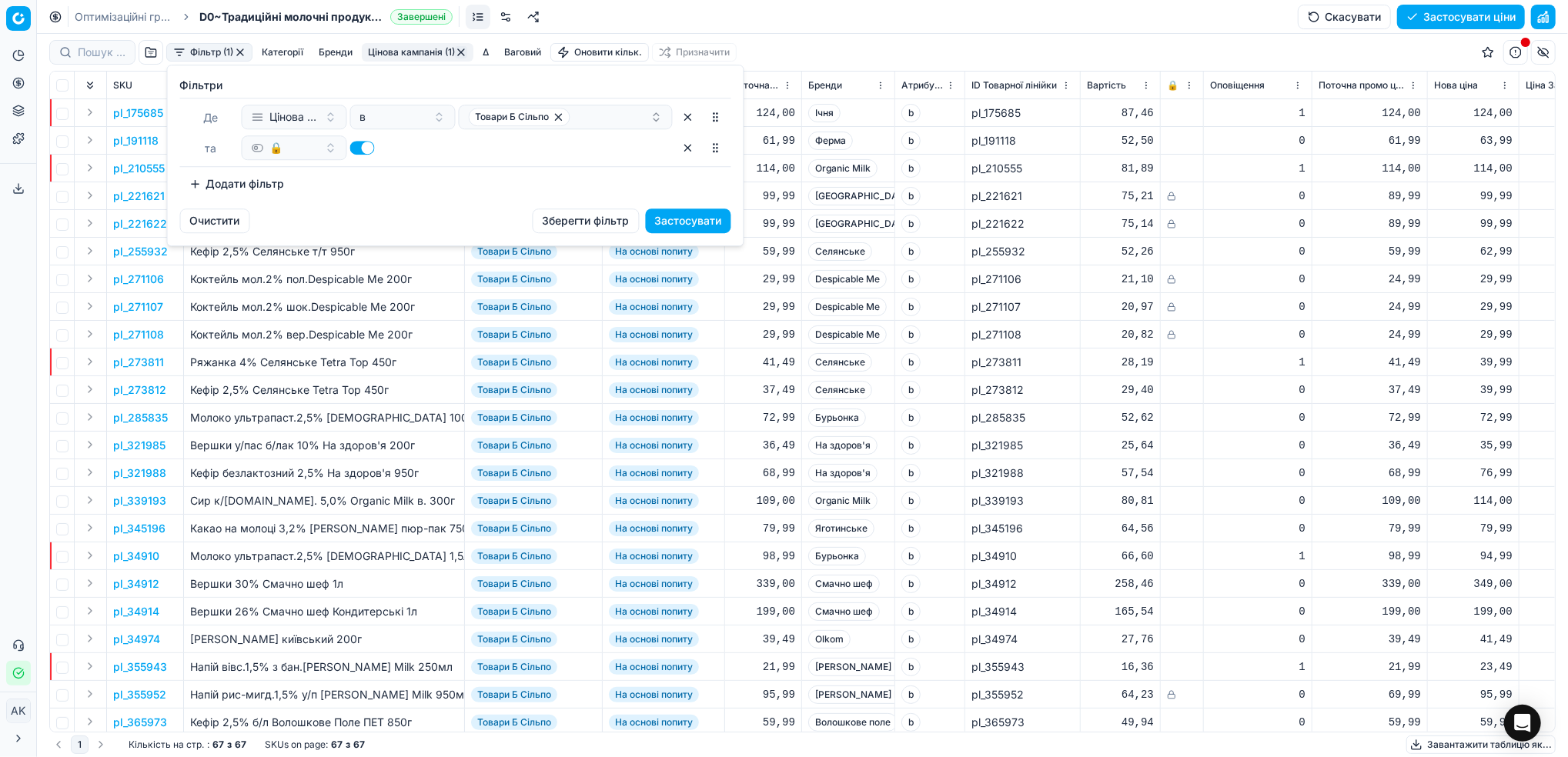
click at [358, 148] on button "button" at bounding box center [362, 148] width 25 height 14
checkbox input "false"
click at [707, 216] on button "Застосувати" at bounding box center [688, 220] width 85 height 25
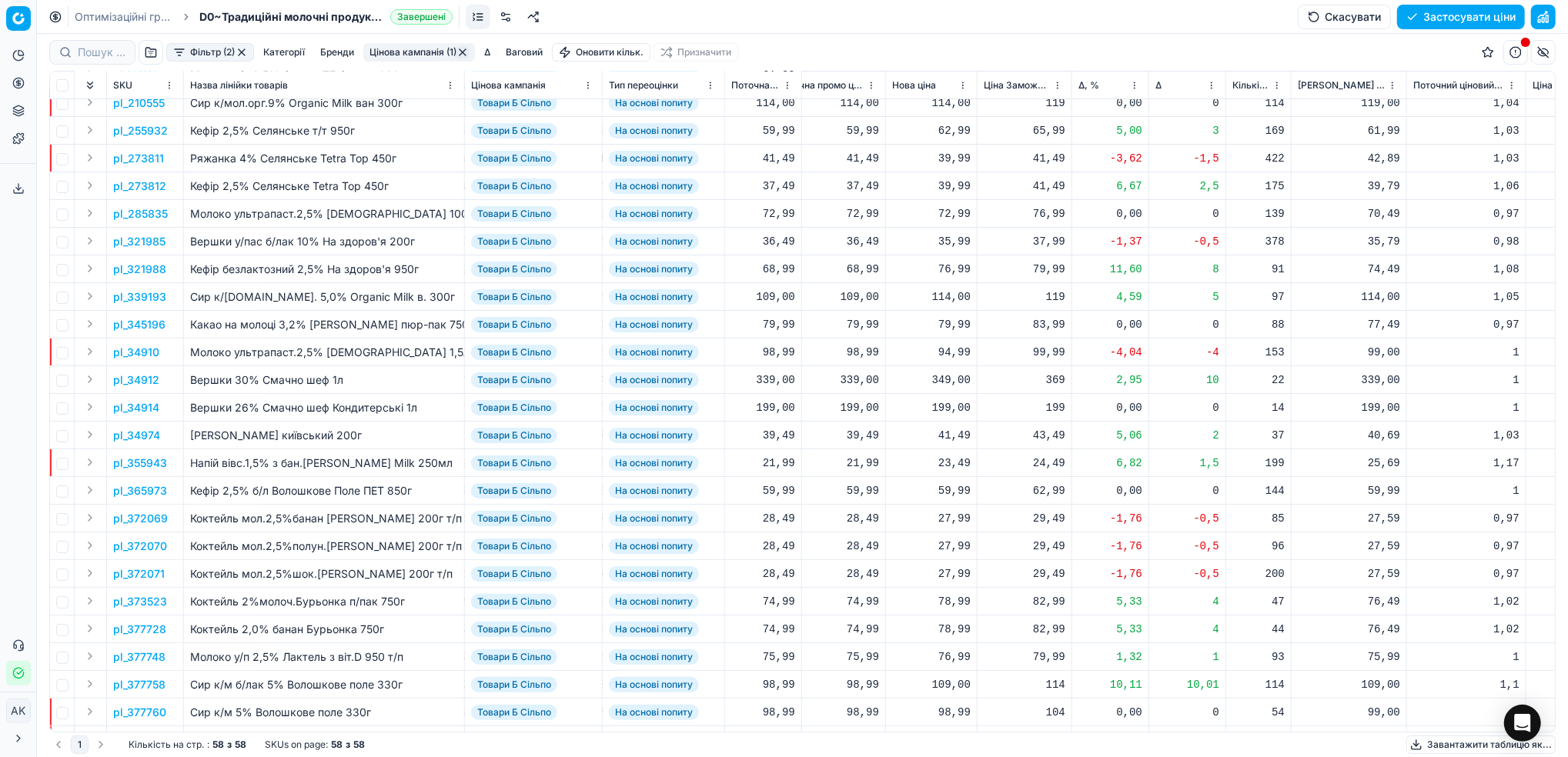
scroll to position [0, 542]
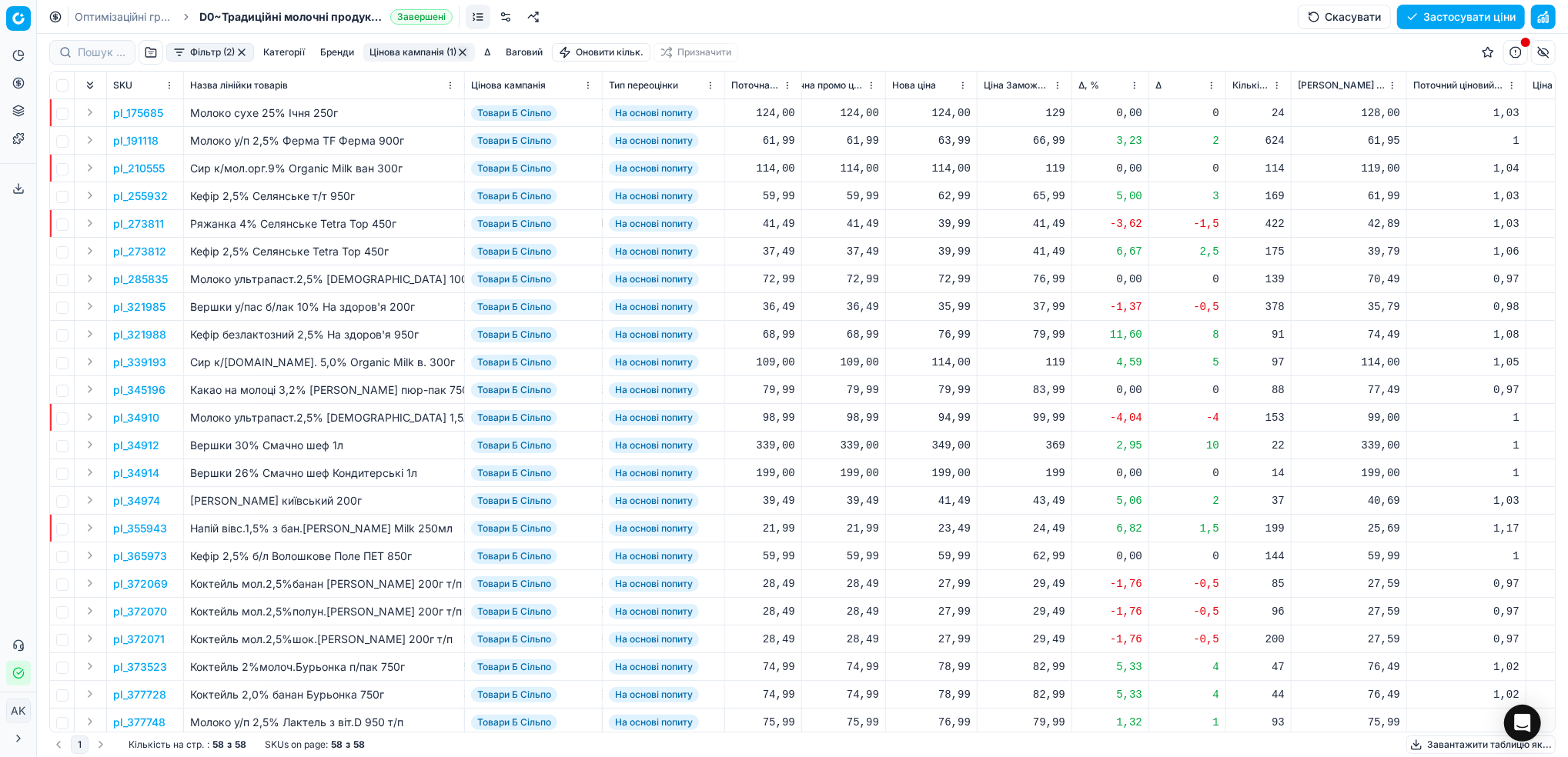
click at [245, 51] on button "button" at bounding box center [241, 52] width 12 height 12
drag, startPoint x: 125, startPoint y: 14, endPoint x: 272, endPoint y: 89, distance: 165.0
click at [125, 14] on link "Оптимізаційні групи" at bounding box center [124, 17] width 98 height 15
